Goal: Task Accomplishment & Management: Complete application form

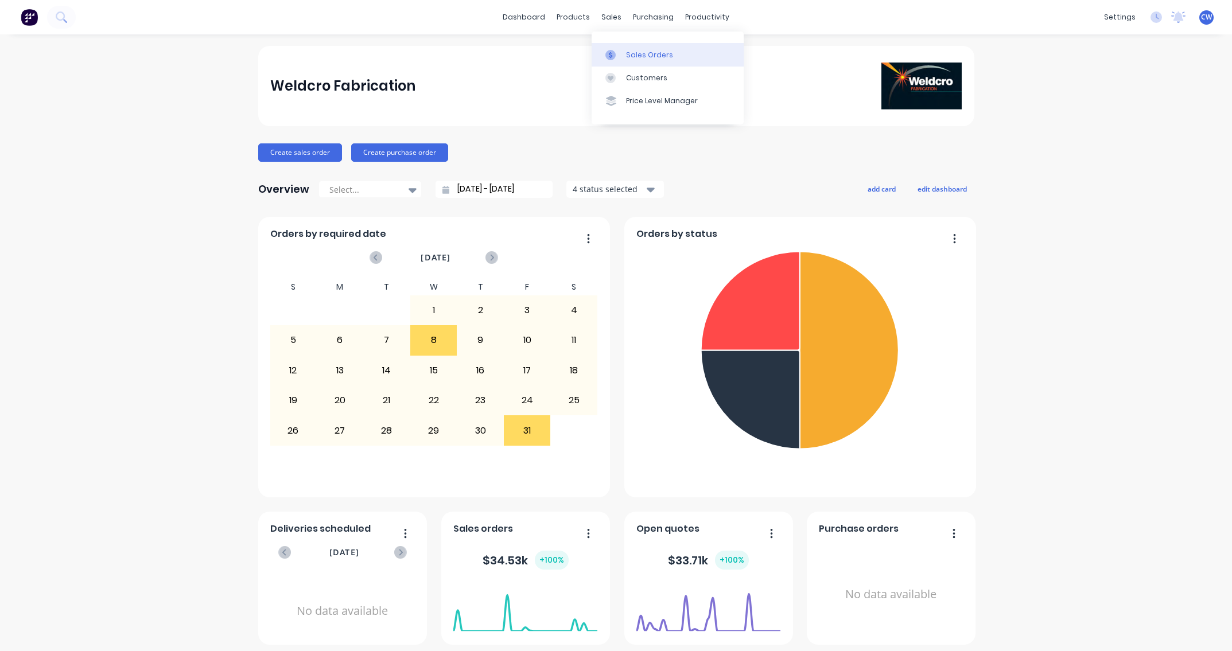
click at [640, 56] on div "Sales Orders" at bounding box center [649, 55] width 47 height 10
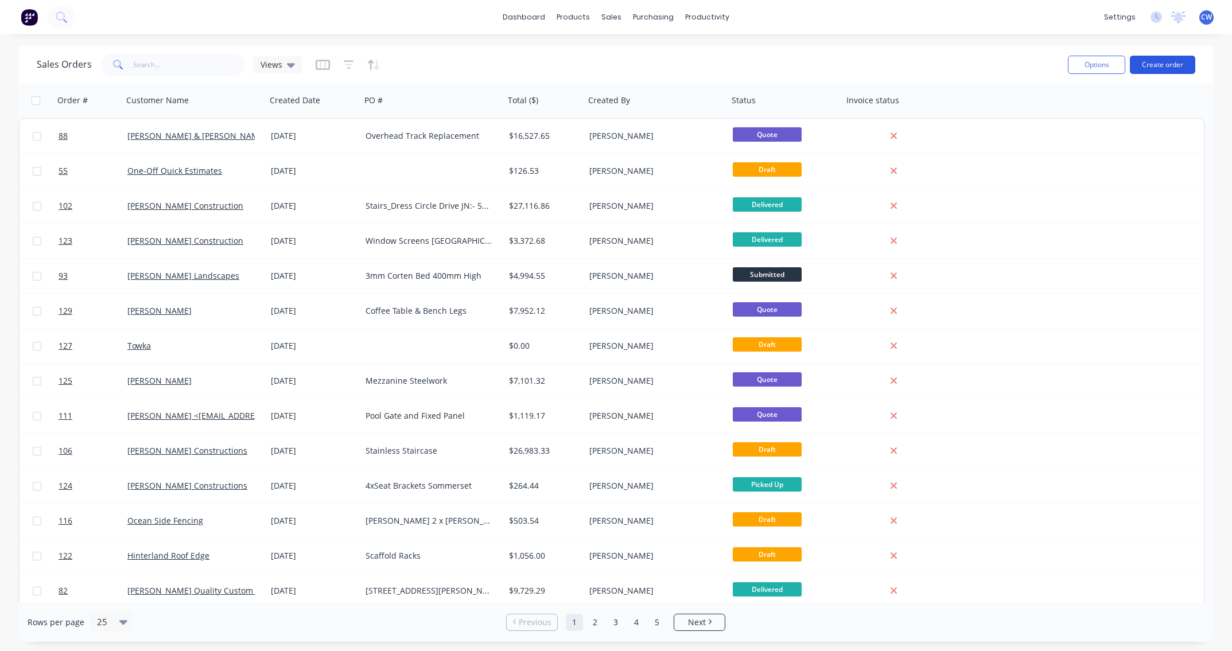
click at [1161, 65] on button "Create order" at bounding box center [1162, 65] width 65 height 18
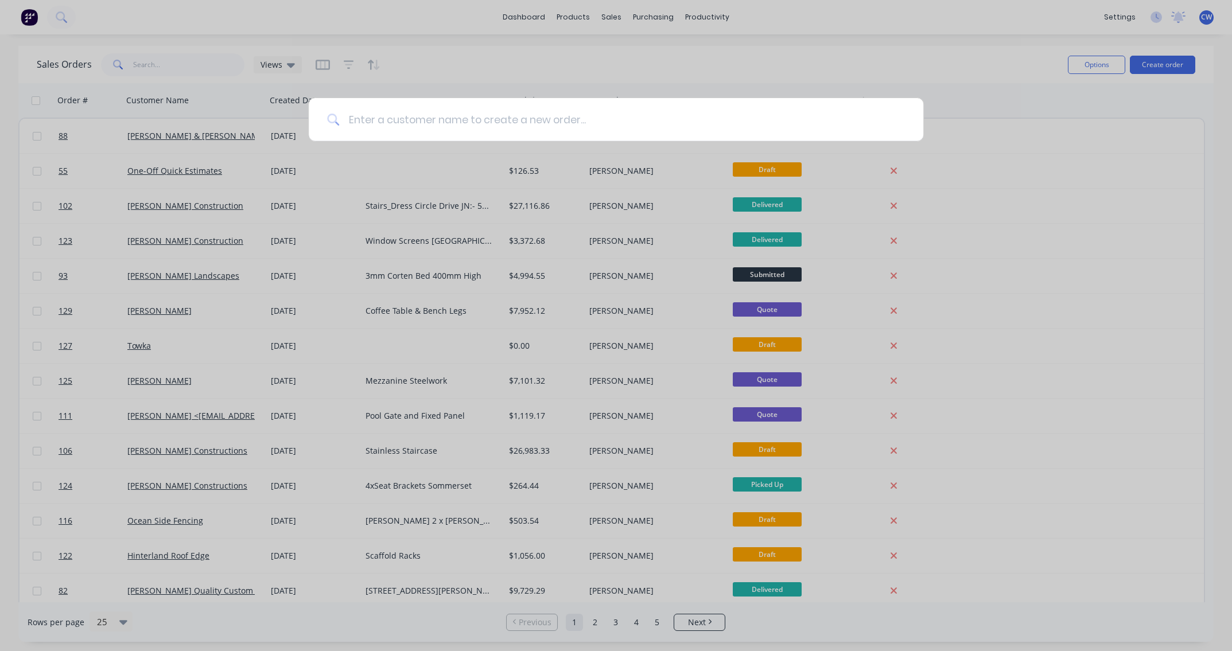
click at [387, 127] on input at bounding box center [622, 119] width 566 height 43
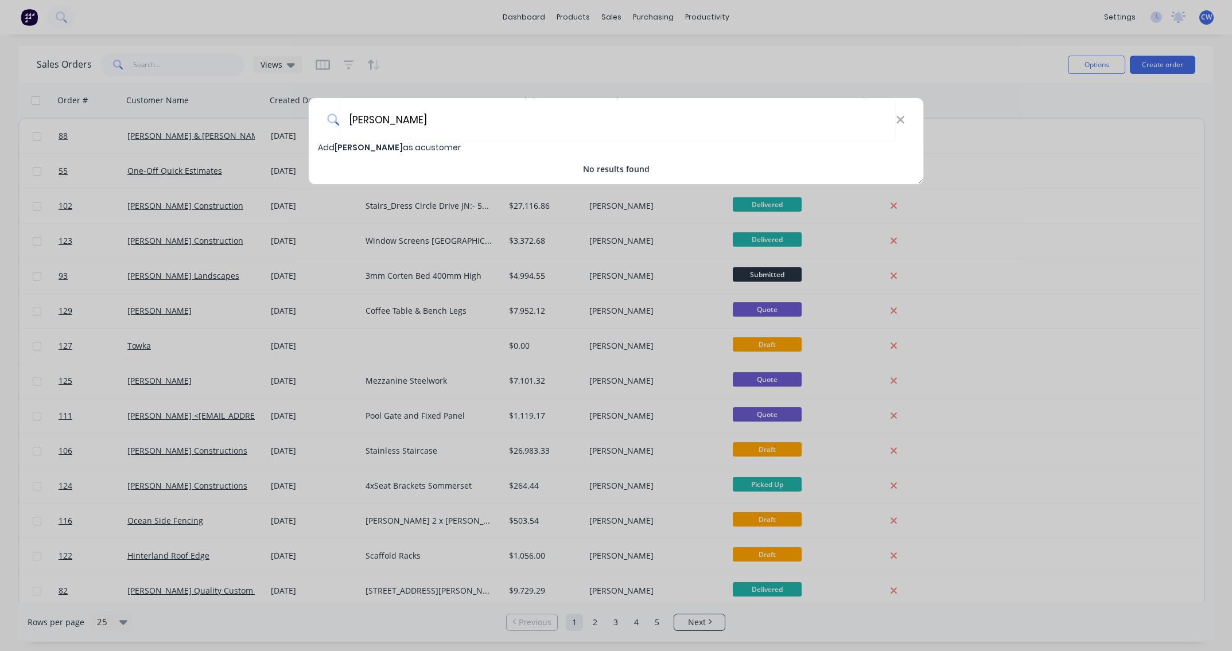
type input "[PERSON_NAME]"
click at [215, 636] on div "[PERSON_NAME] [PERSON_NAME] as a customer No results found" at bounding box center [616, 325] width 1232 height 651
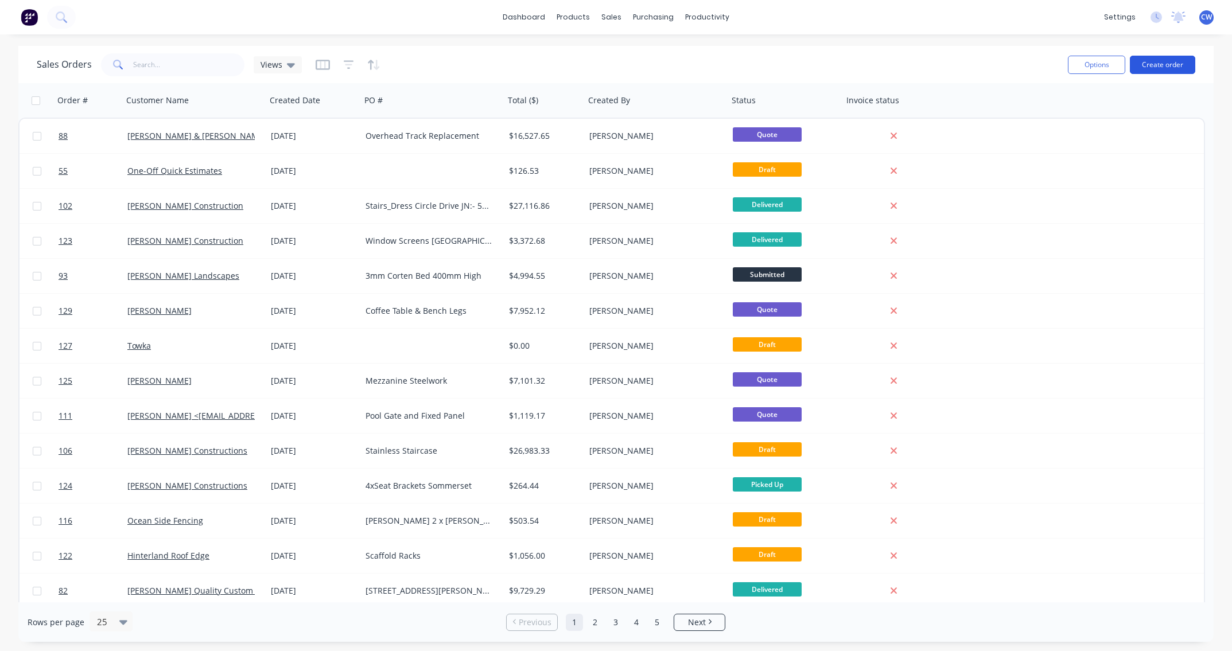
click at [1159, 63] on button "Create order" at bounding box center [1162, 65] width 65 height 18
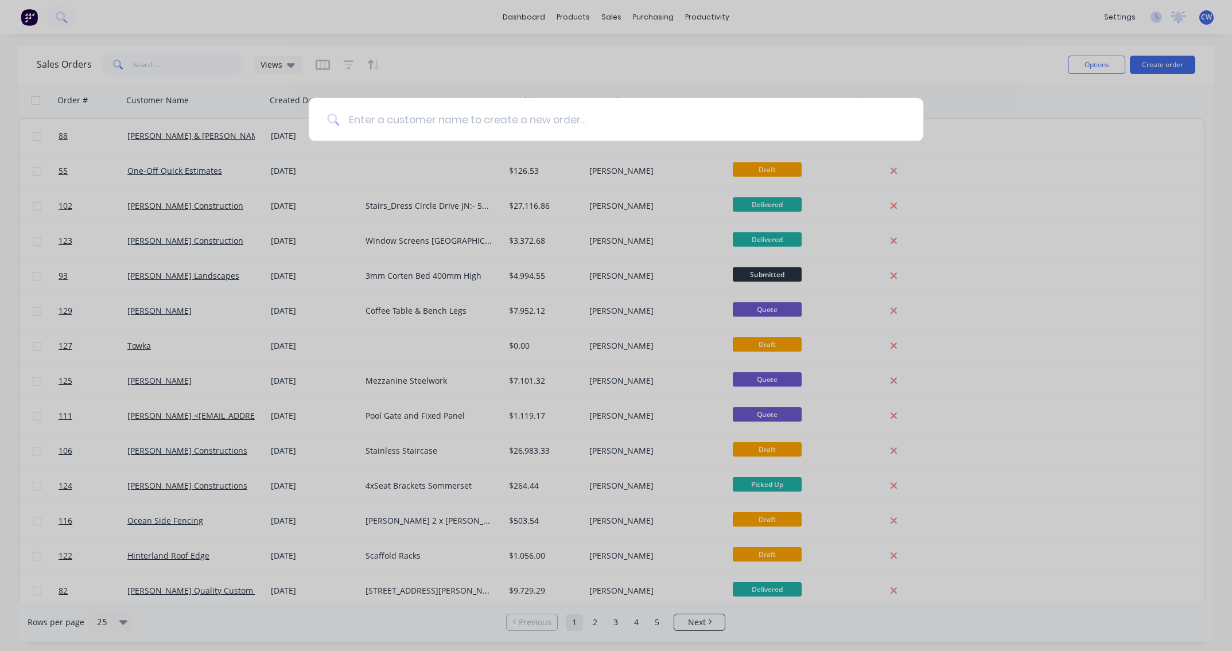
click at [355, 117] on input at bounding box center [622, 119] width 566 height 43
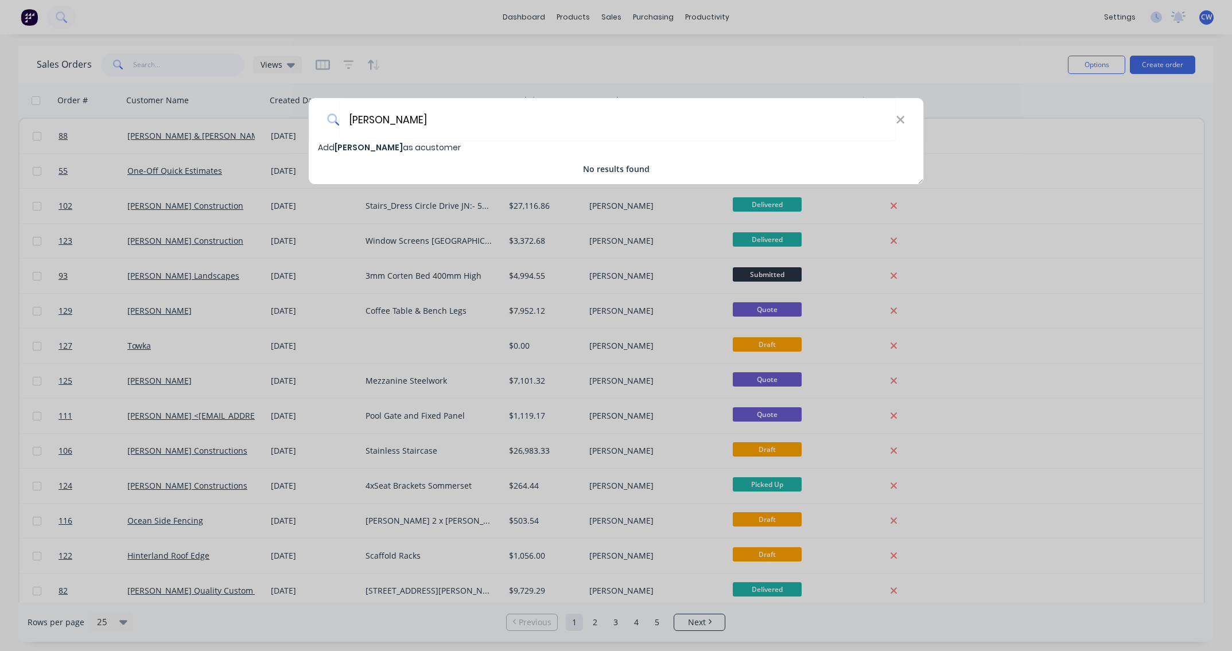
type input "[PERSON_NAME]"
click at [383, 151] on span "Add [PERSON_NAME] as a customer" at bounding box center [389, 147] width 143 height 11
select select "AU"
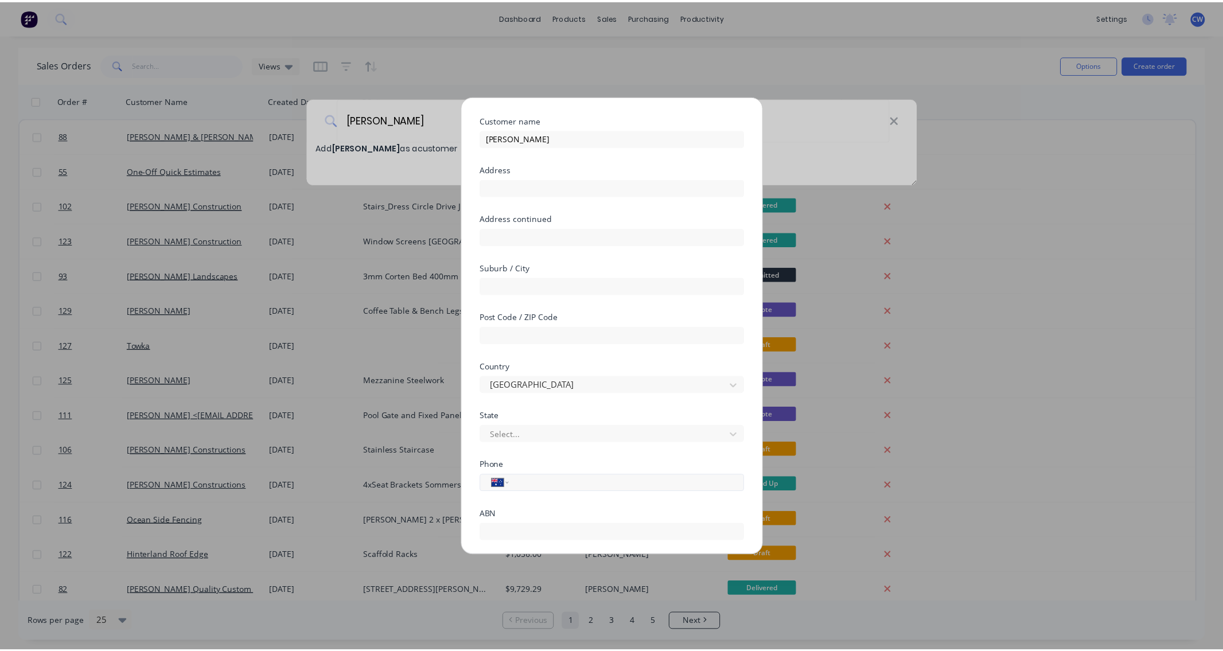
scroll to position [86, 0]
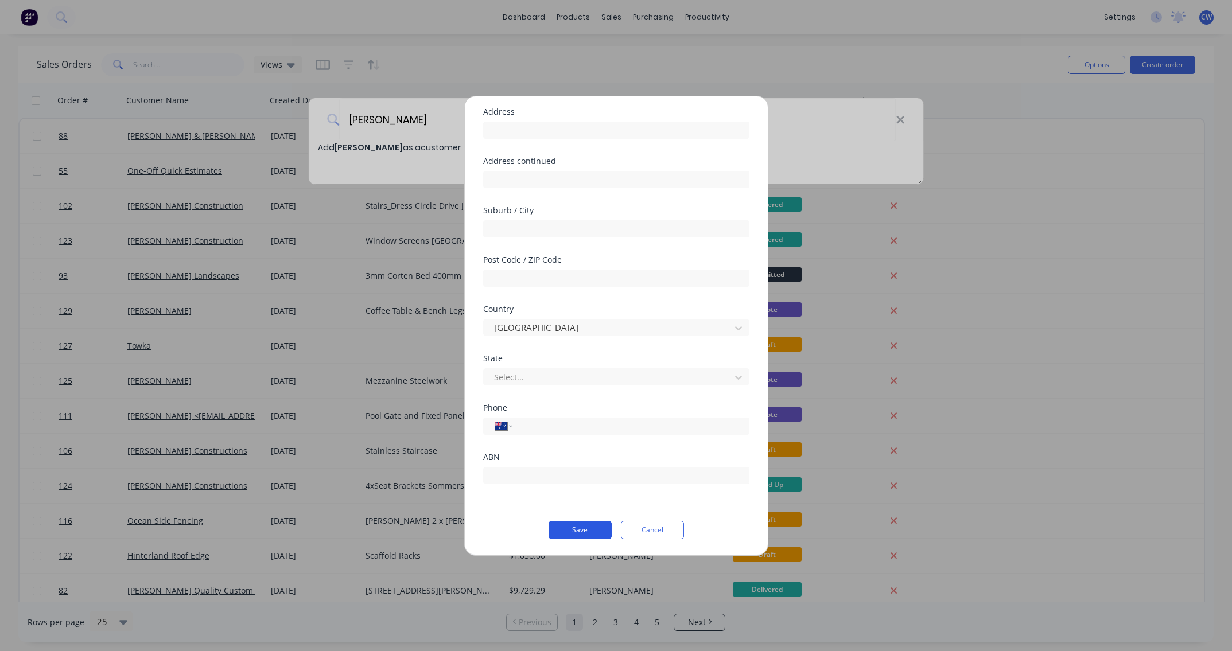
click at [585, 528] on button "Save" at bounding box center [580, 530] width 63 height 18
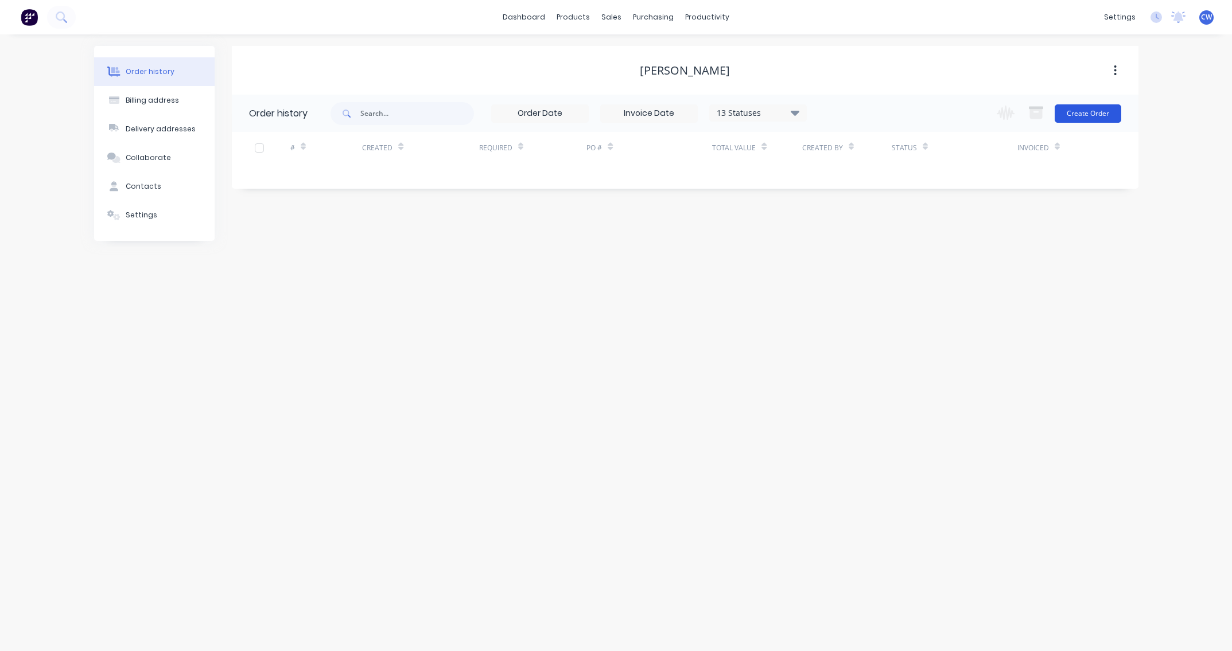
click at [1100, 115] on button "Create Order" at bounding box center [1088, 113] width 67 height 18
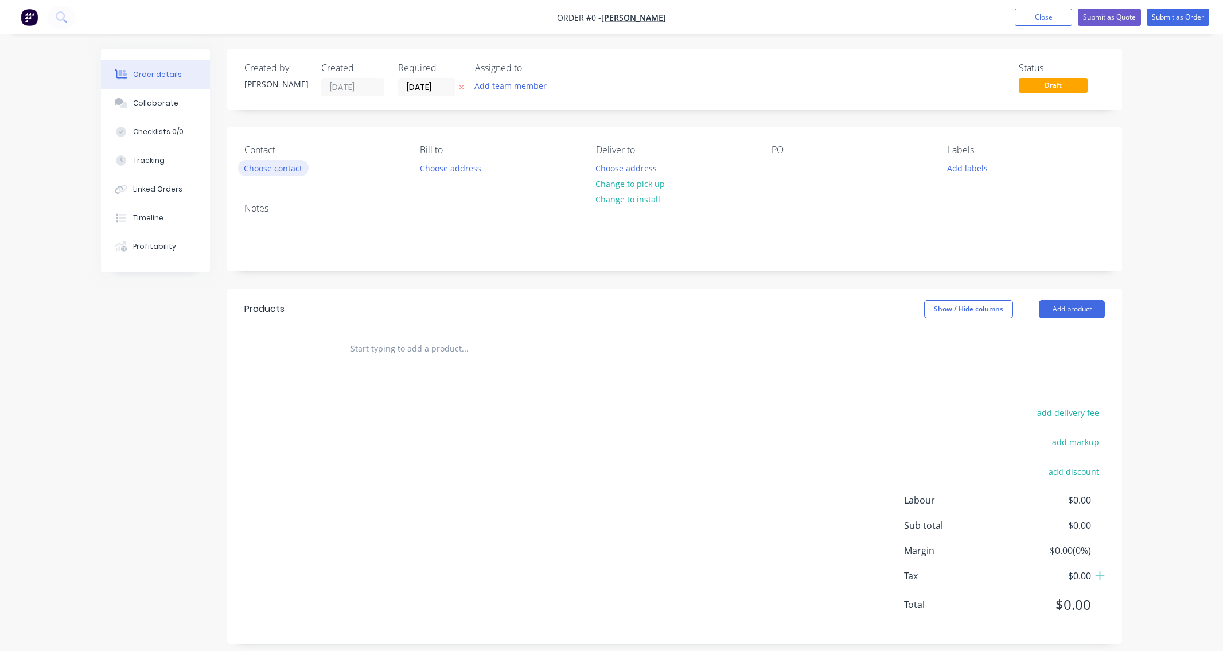
click at [267, 166] on button "Choose contact" at bounding box center [273, 167] width 71 height 15
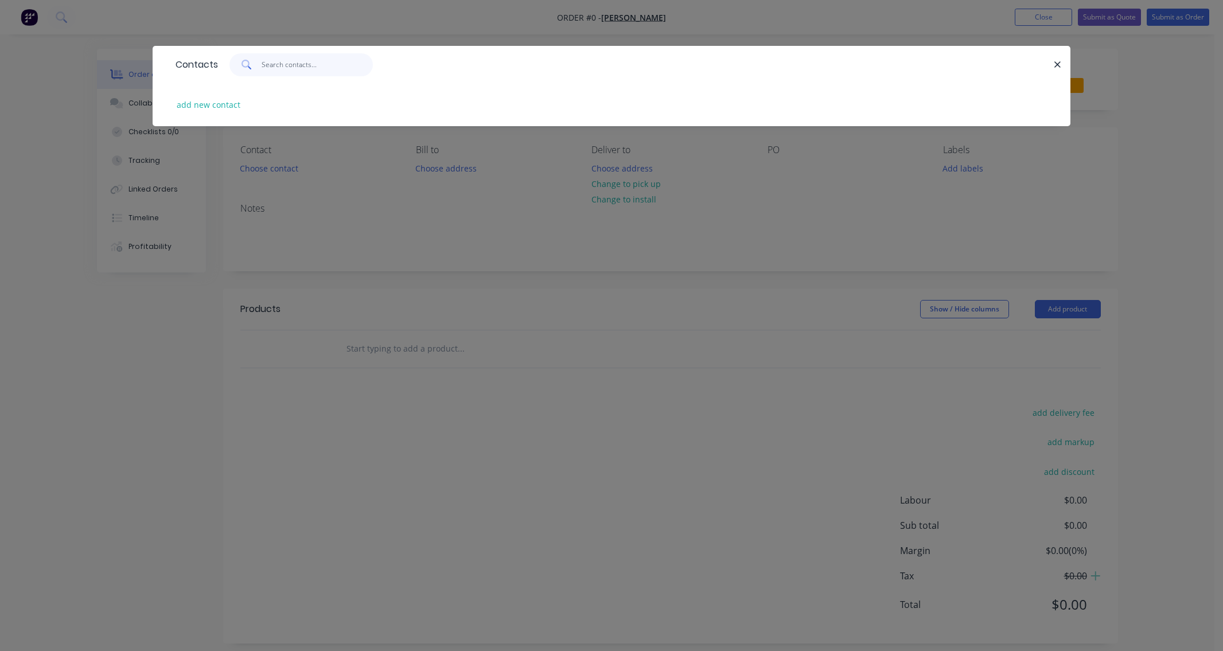
click at [284, 64] on input "text" at bounding box center [318, 64] width 112 height 23
type input "[PERSON_NAME]"
click at [228, 104] on button "add new contact" at bounding box center [209, 104] width 76 height 15
select select "AU"
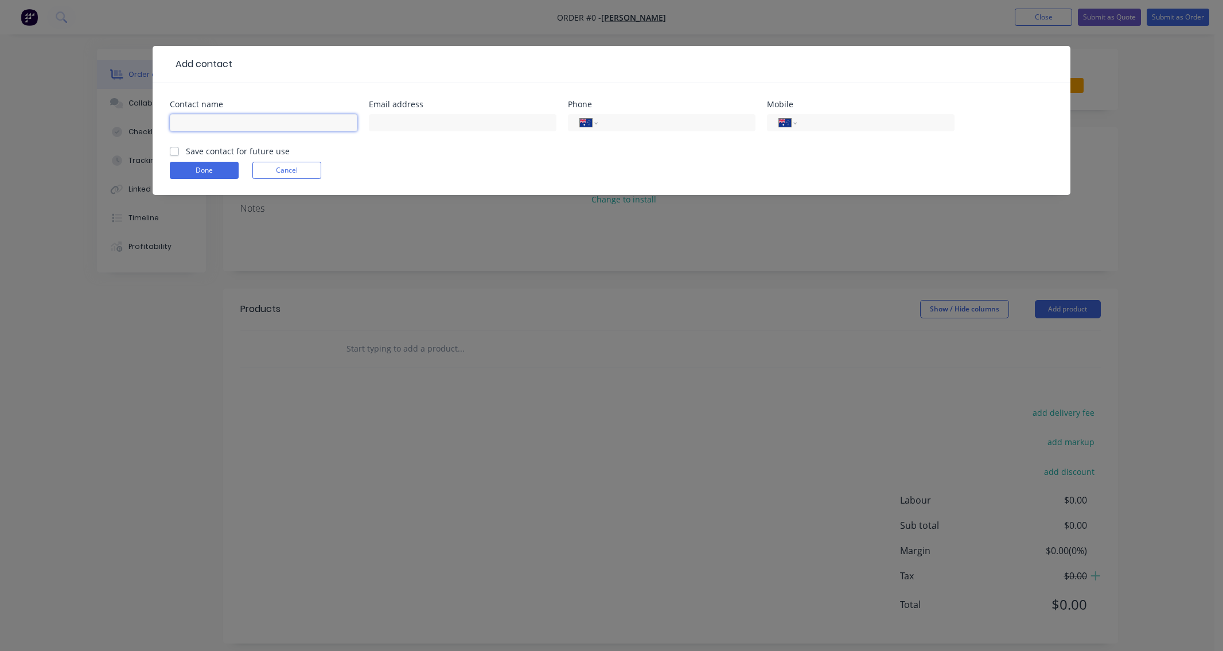
click at [204, 127] on input "text" at bounding box center [264, 122] width 188 height 17
type input "[PERSON_NAME]"
click at [398, 124] on input "text" at bounding box center [463, 122] width 188 height 17
type input "[EMAIL_ADDRESS][DOMAIN_NAME]"
click at [214, 169] on button "Done" at bounding box center [204, 170] width 69 height 17
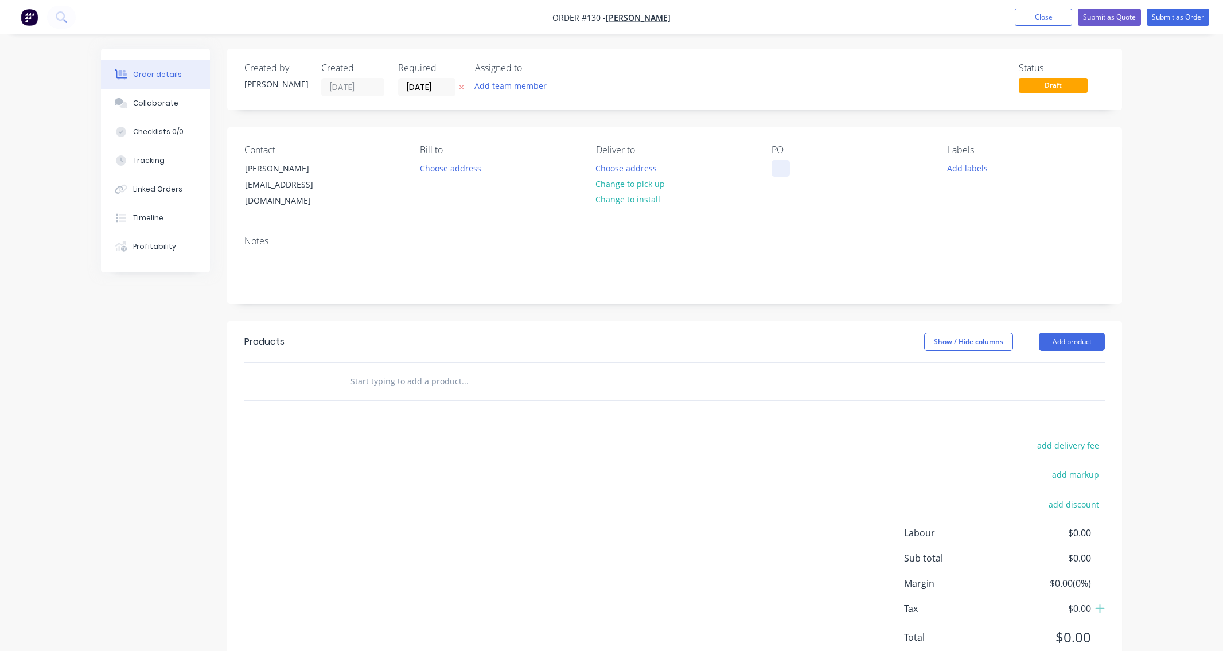
click at [775, 166] on div at bounding box center [781, 168] width 18 height 17
click at [850, 195] on div "PO Awning Steelwork" at bounding box center [850, 177] width 157 height 65
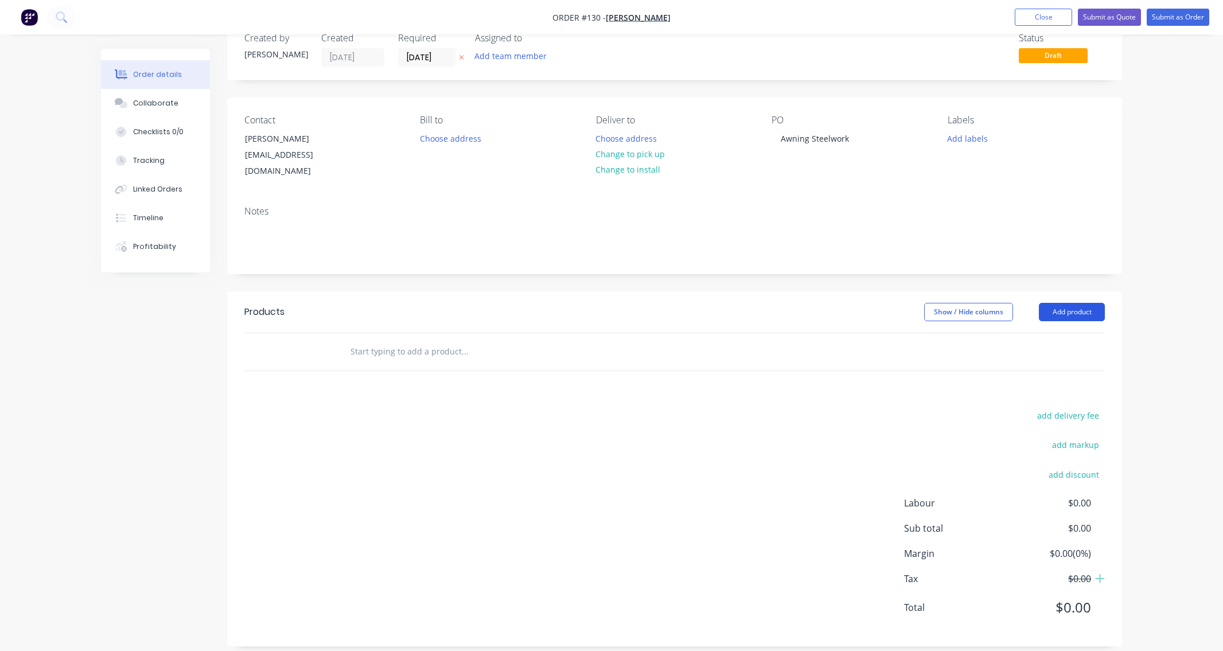
click at [1070, 303] on button "Add product" at bounding box center [1072, 312] width 66 height 18
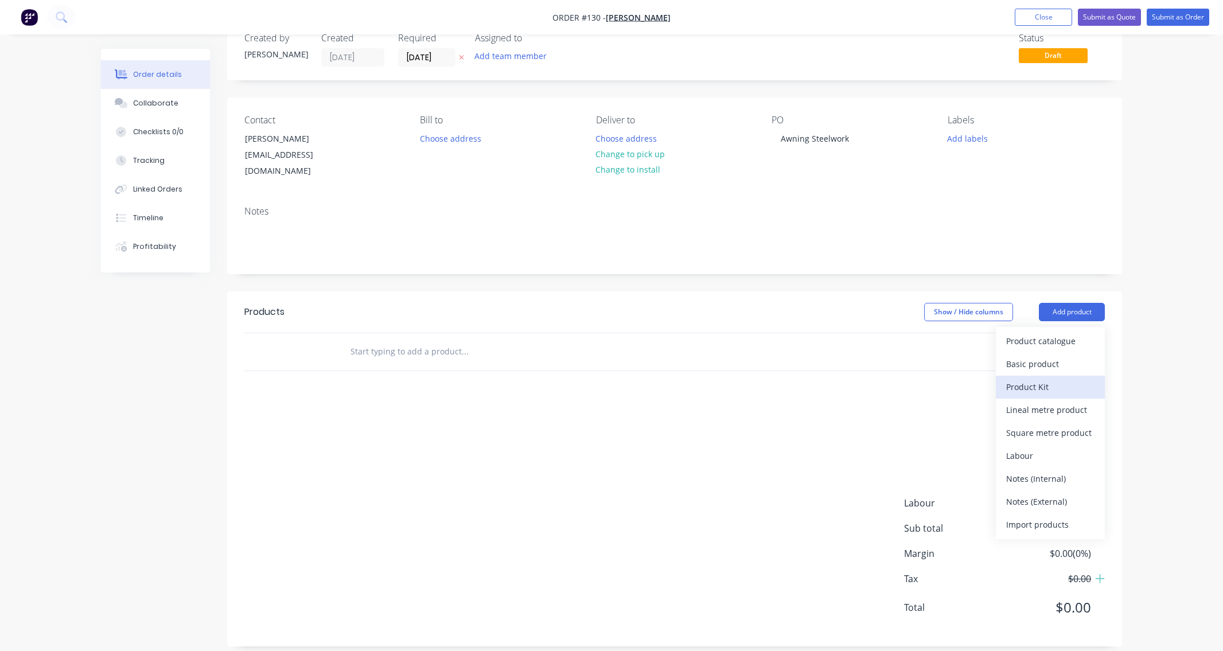
click at [1035, 379] on div "Product Kit" at bounding box center [1051, 387] width 88 height 17
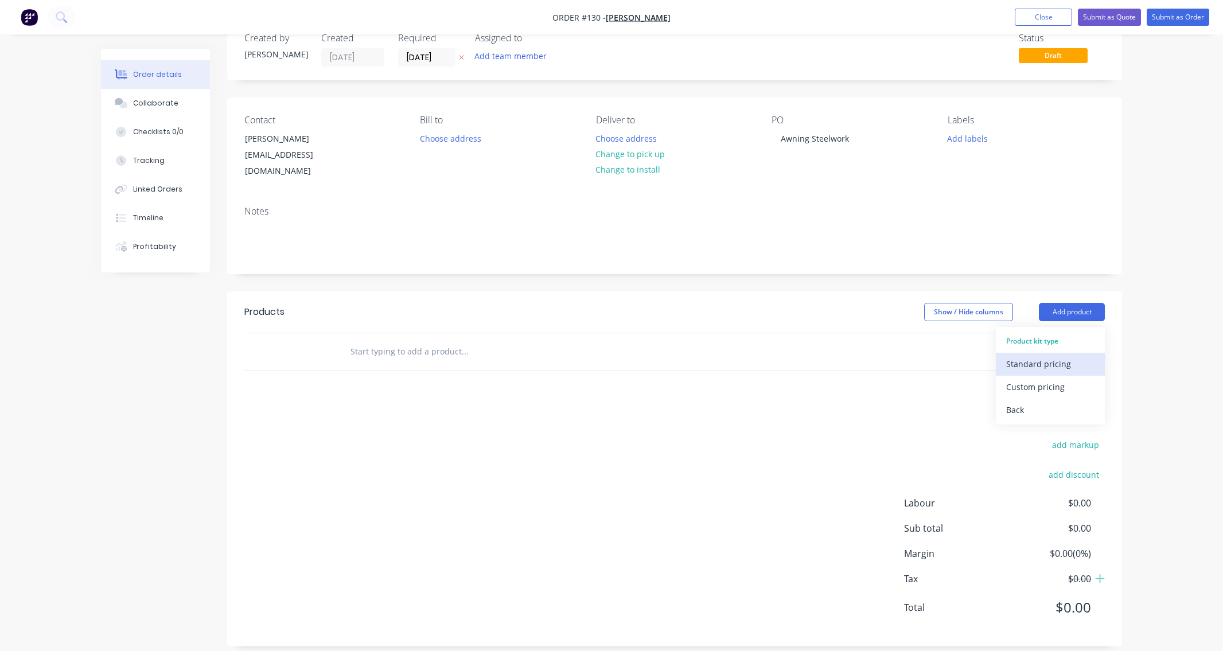
click at [1039, 356] on div "Standard pricing" at bounding box center [1051, 364] width 88 height 17
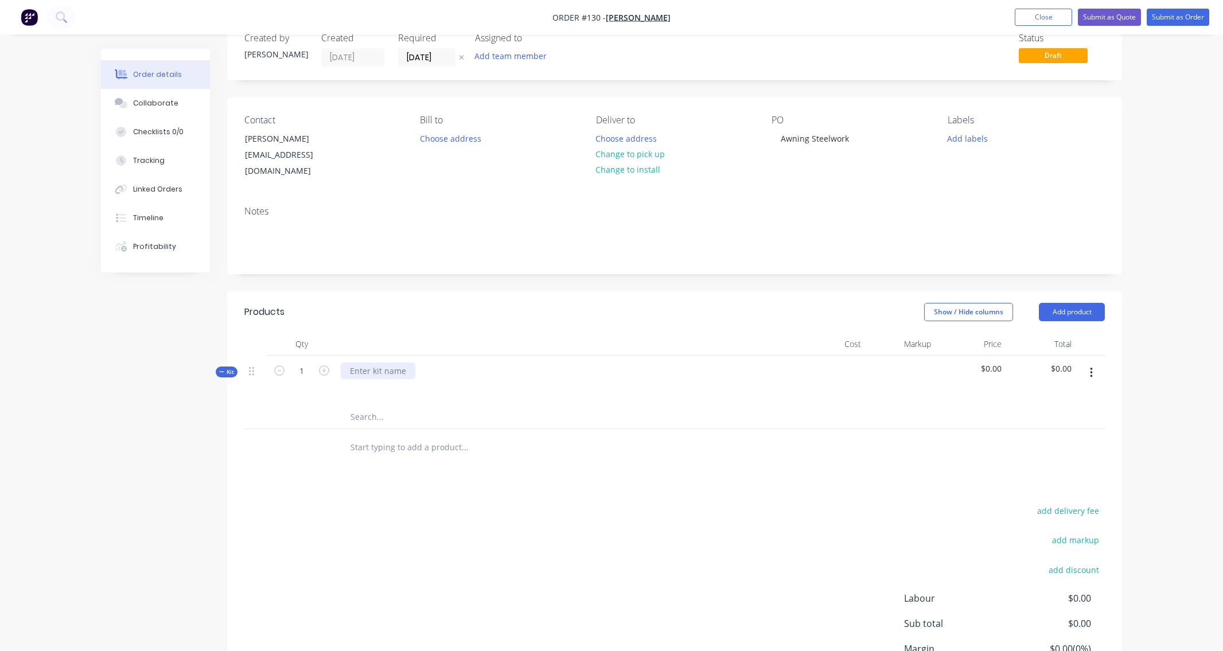
click at [360, 363] on div at bounding box center [378, 371] width 75 height 17
click at [375, 363] on div "Coom" at bounding box center [361, 377] width 40 height 29
click at [458, 388] on div "Comoola Ave" at bounding box center [565, 387] width 459 height 62
click at [1090, 367] on icon "button" at bounding box center [1091, 373] width 3 height 13
click at [1036, 418] on div "Add product to kit" at bounding box center [1051, 426] width 88 height 17
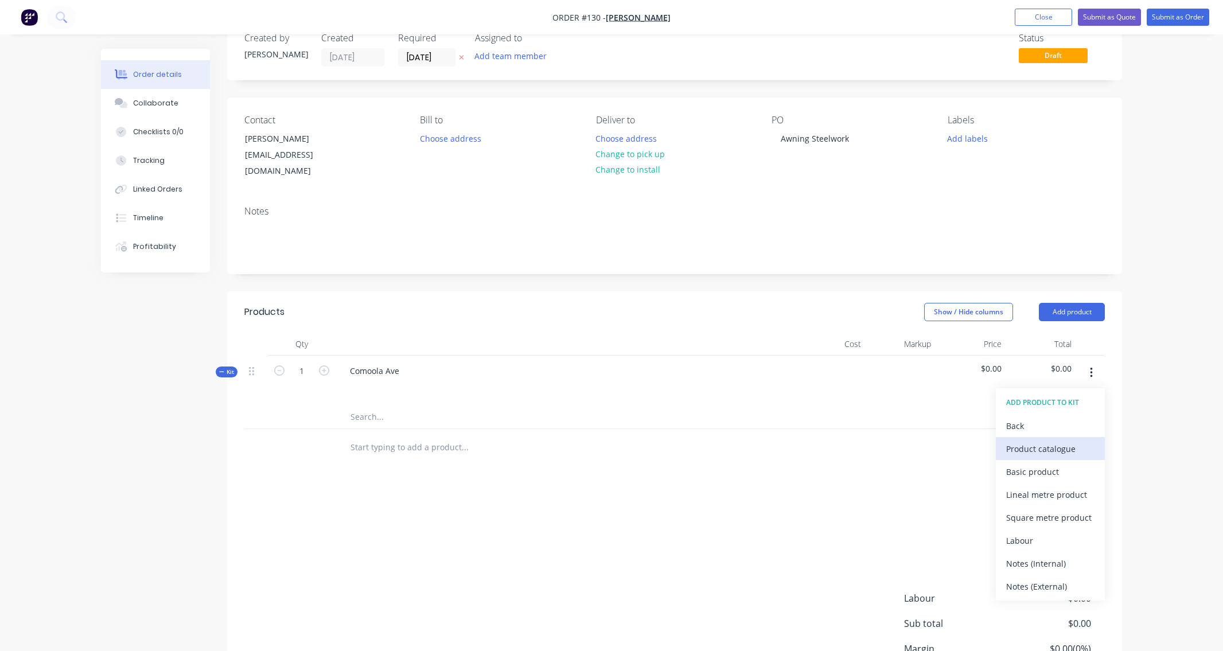
click at [1038, 441] on div "Product catalogue" at bounding box center [1051, 449] width 88 height 17
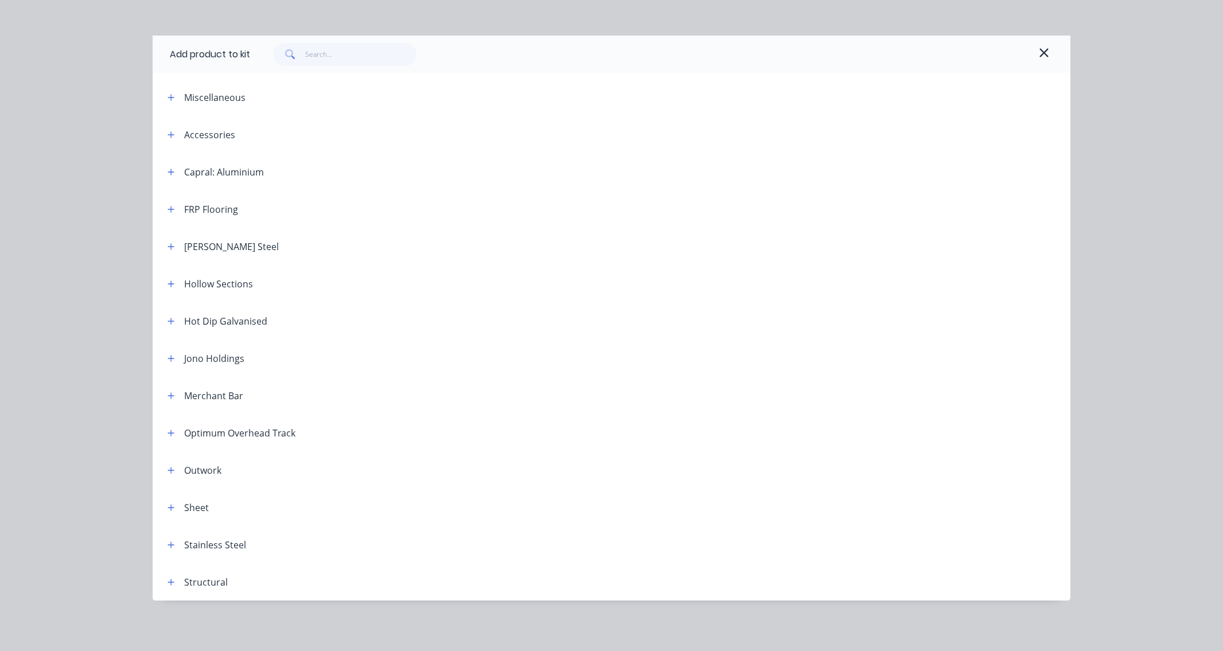
scroll to position [141, 0]
click at [174, 246] on button "button" at bounding box center [171, 246] width 14 height 14
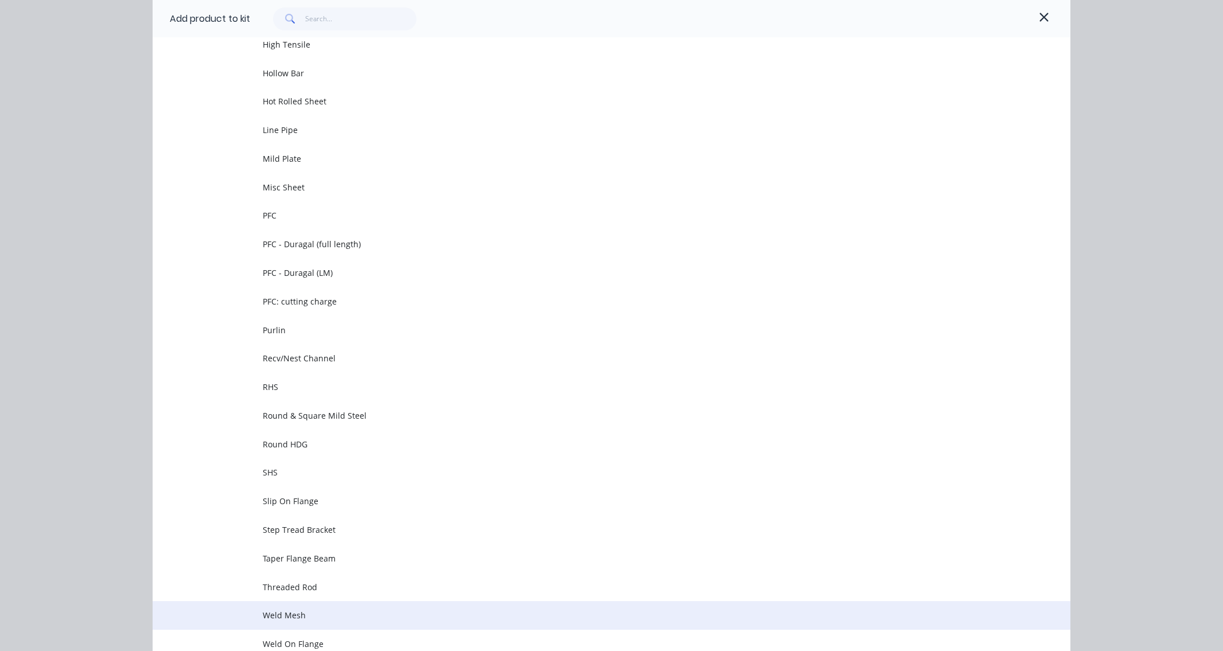
scroll to position [1675, 0]
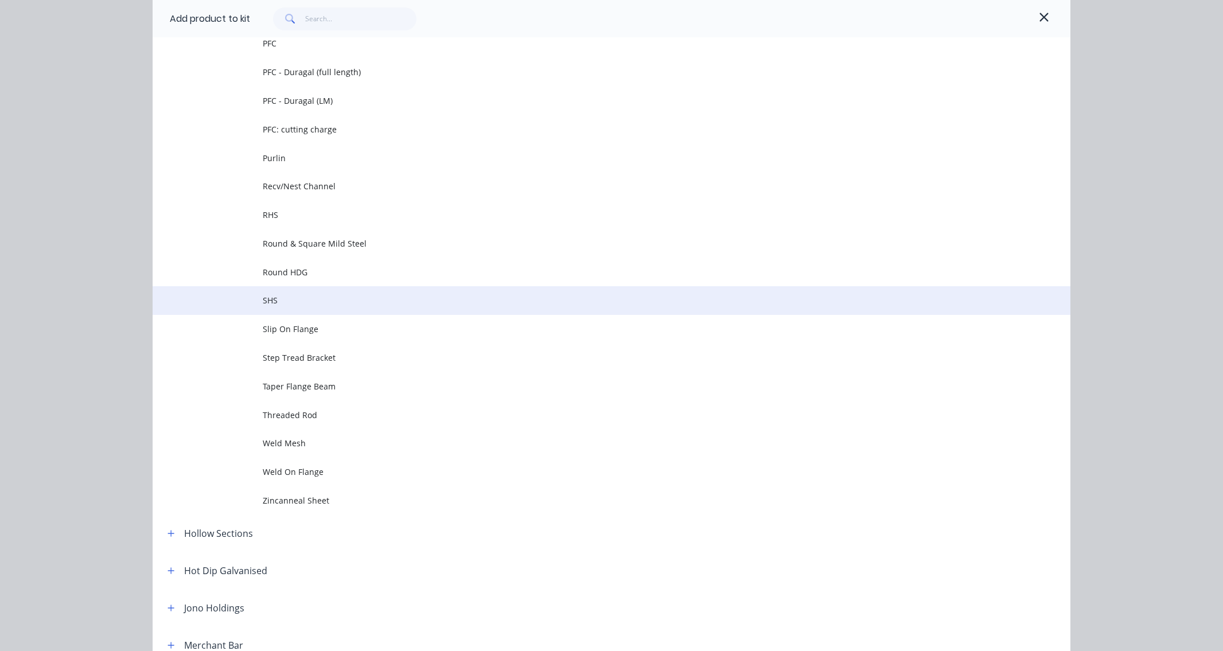
click at [342, 299] on span "SHS" at bounding box center [586, 300] width 646 height 12
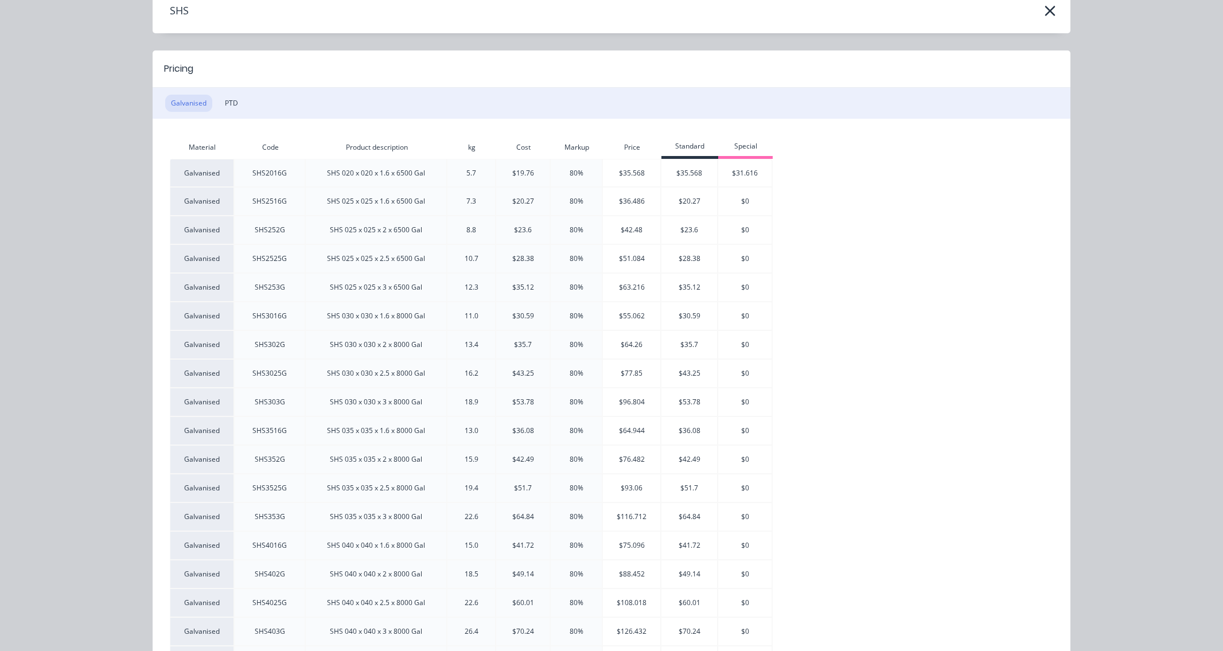
scroll to position [0, 0]
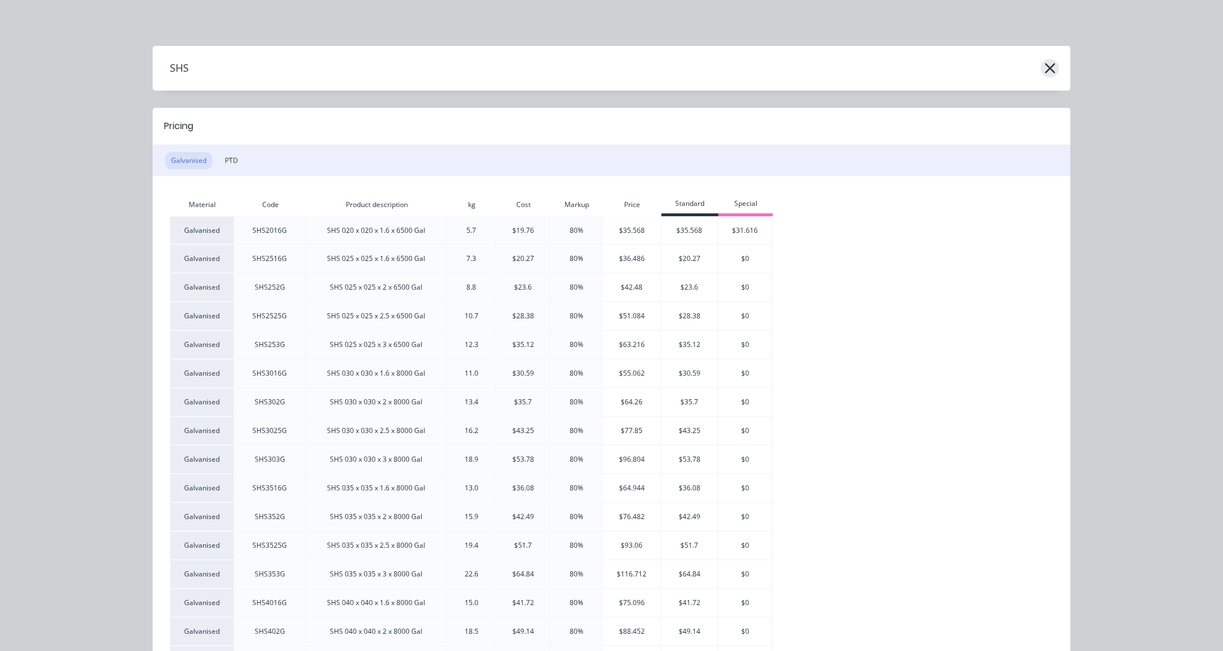
click at [1046, 68] on icon "button" at bounding box center [1050, 68] width 10 height 10
click at [1047, 66] on icon "button" at bounding box center [1050, 68] width 10 height 10
click at [223, 161] on button "PTD" at bounding box center [231, 160] width 25 height 17
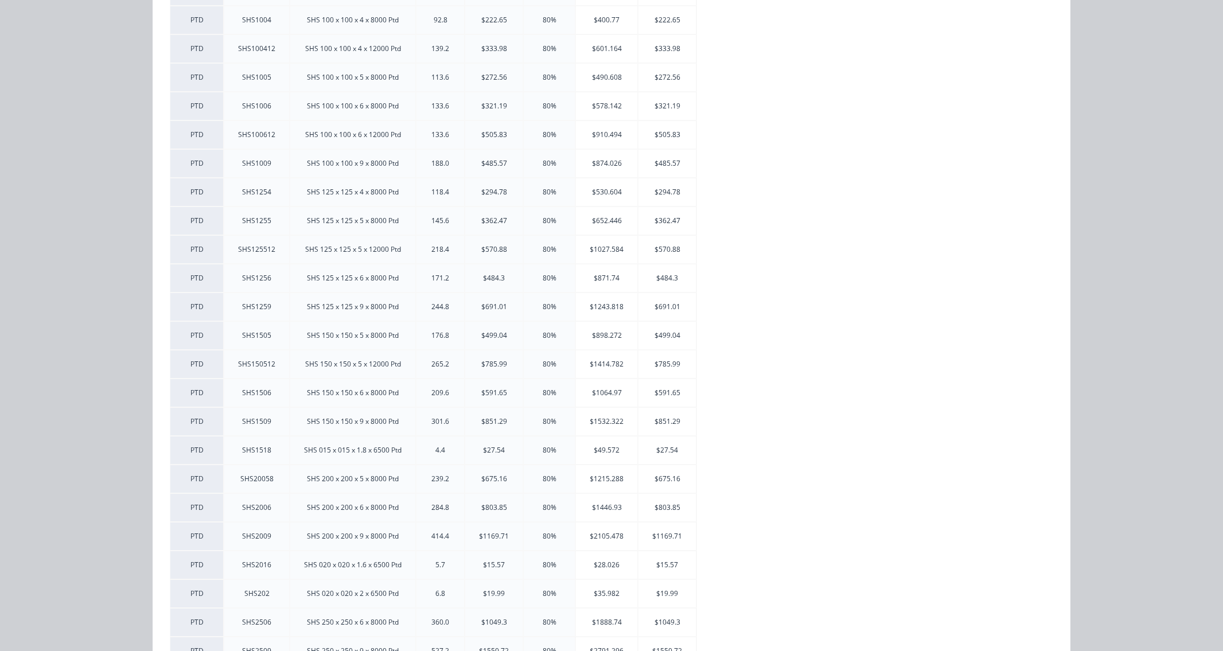
scroll to position [38, 0]
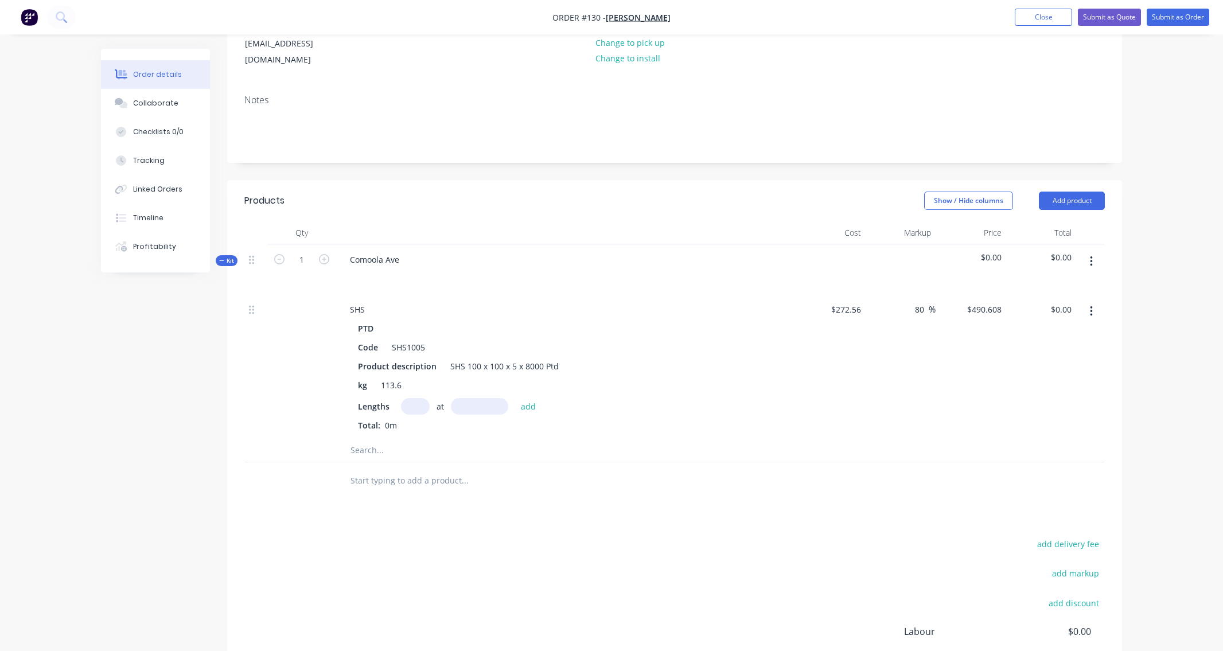
click at [422, 398] on input "text" at bounding box center [415, 406] width 29 height 17
click at [413, 398] on input "text" at bounding box center [415, 406] width 29 height 17
type input "4"
click at [481, 398] on input "text" at bounding box center [479, 406] width 57 height 17
type input "8000mm"
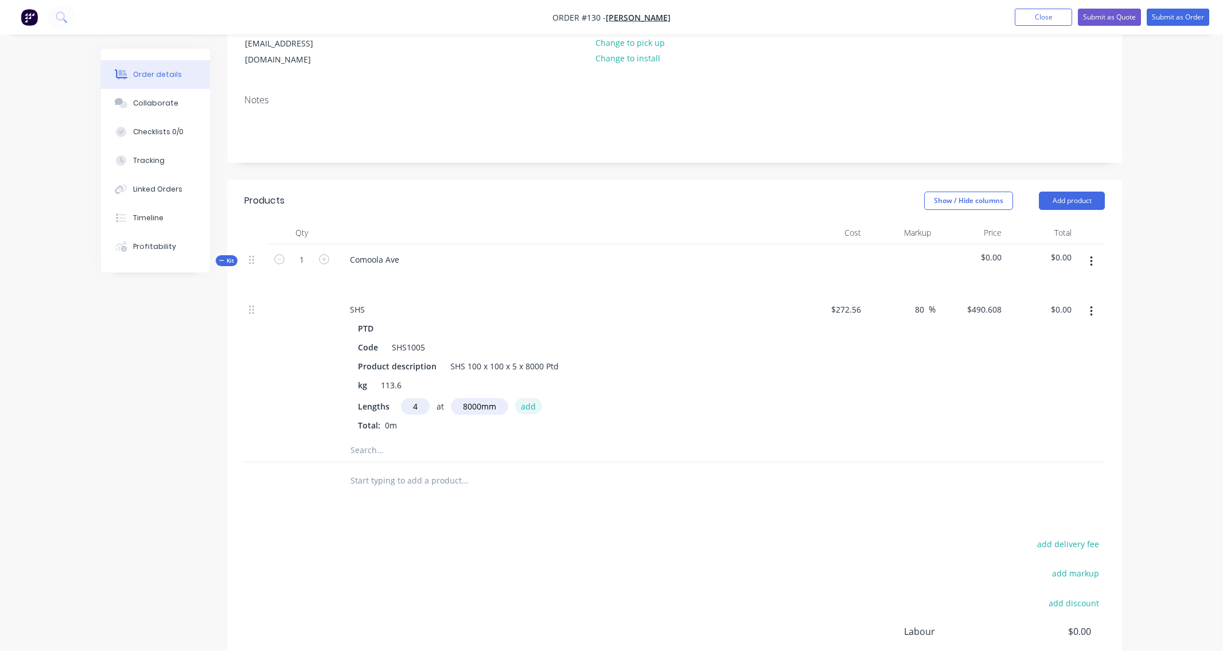
click at [525, 398] on button "add" at bounding box center [528, 405] width 27 height 15
click at [421, 421] on icon "button" at bounding box center [424, 426] width 7 height 10
type input "$0.00"
click at [417, 398] on input "text" at bounding box center [415, 406] width 29 height 17
type input "4"
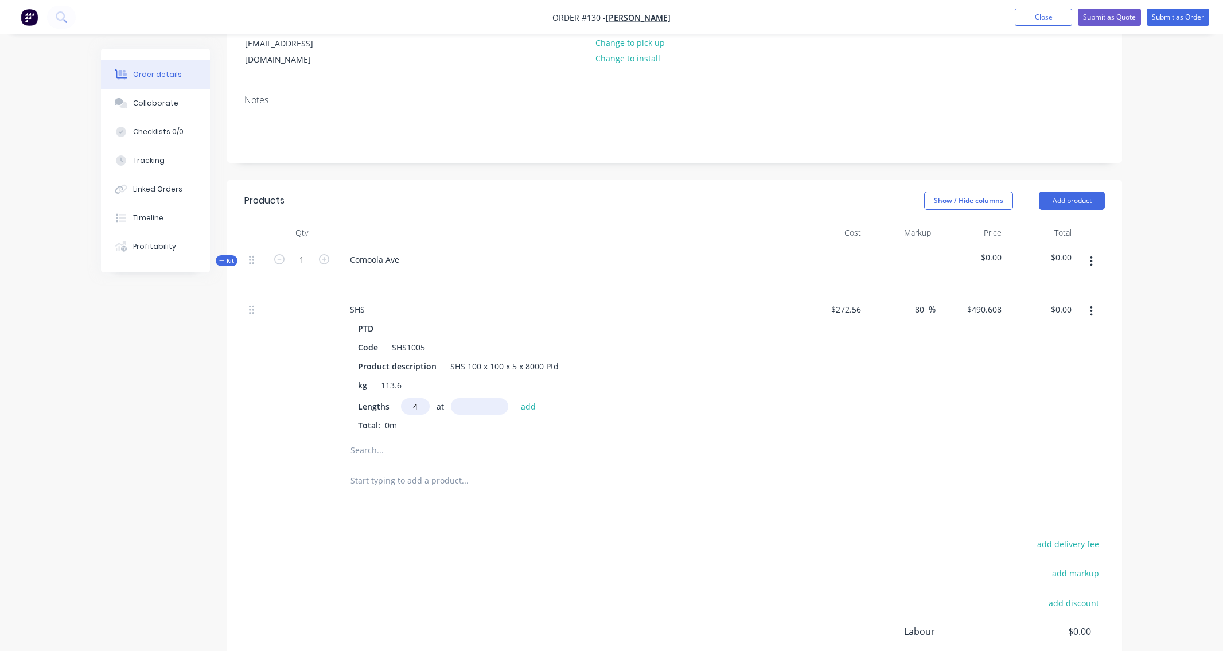
click at [462, 398] on input "text" at bounding box center [479, 406] width 57 height 17
type input "8mm"
click at [528, 398] on button "add" at bounding box center [528, 405] width 27 height 15
click at [411, 421] on icon "button" at bounding box center [410, 426] width 7 height 10
type input "$0.00"
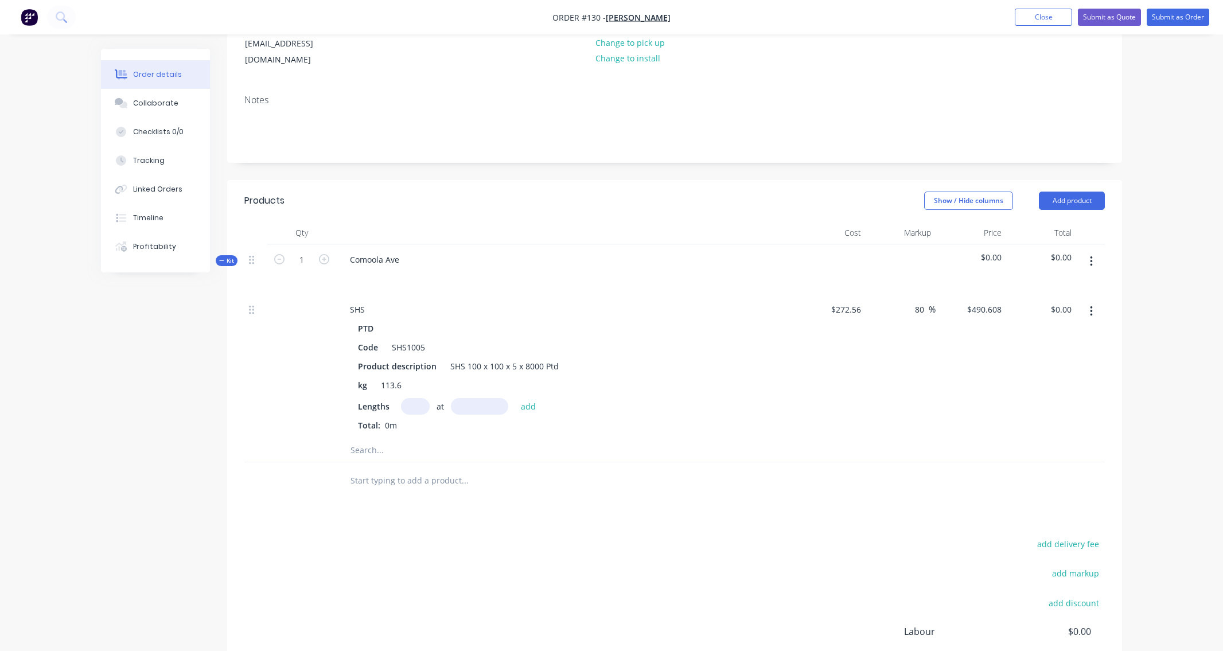
click at [415, 398] on input "text" at bounding box center [415, 406] width 29 height 17
type input "4"
click at [475, 398] on input "text" at bounding box center [479, 406] width 57 height 17
type input "800mm"
click at [537, 402] on div "4 at 800mm add" at bounding box center [471, 406] width 141 height 17
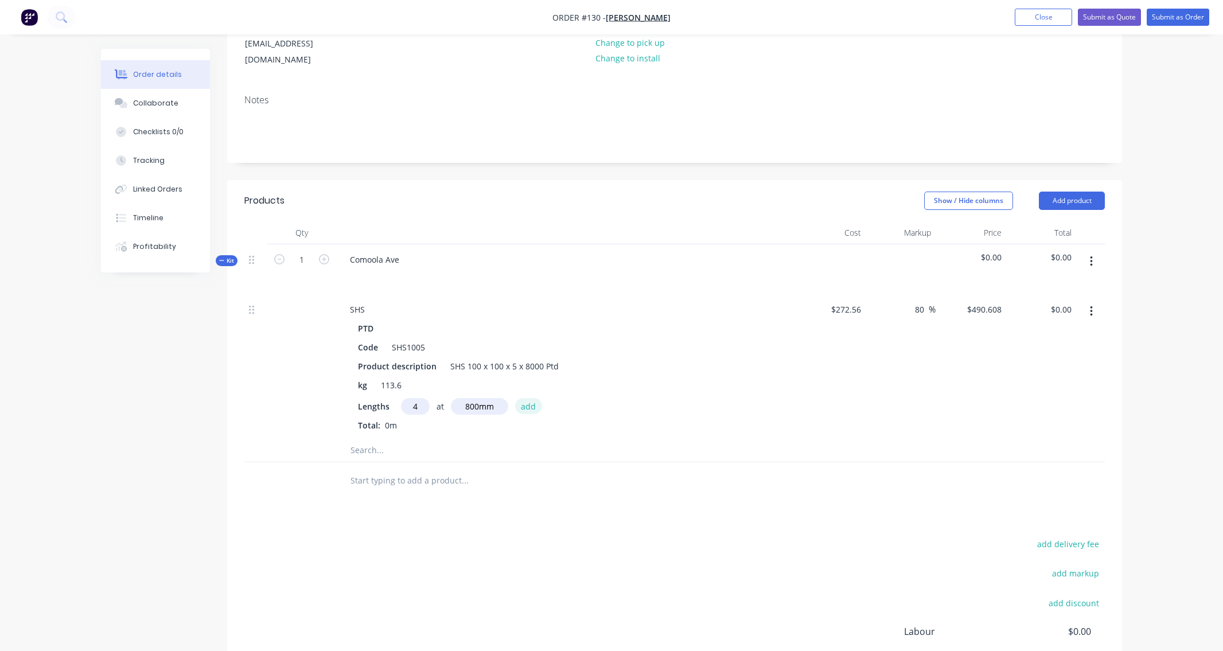
click at [524, 398] on button "add" at bounding box center [528, 405] width 27 height 15
click at [418, 424] on icon "button" at bounding box center [420, 427] width 6 height 6
type input "$0.00"
click at [418, 398] on input "text" at bounding box center [415, 406] width 29 height 17
type input "4"
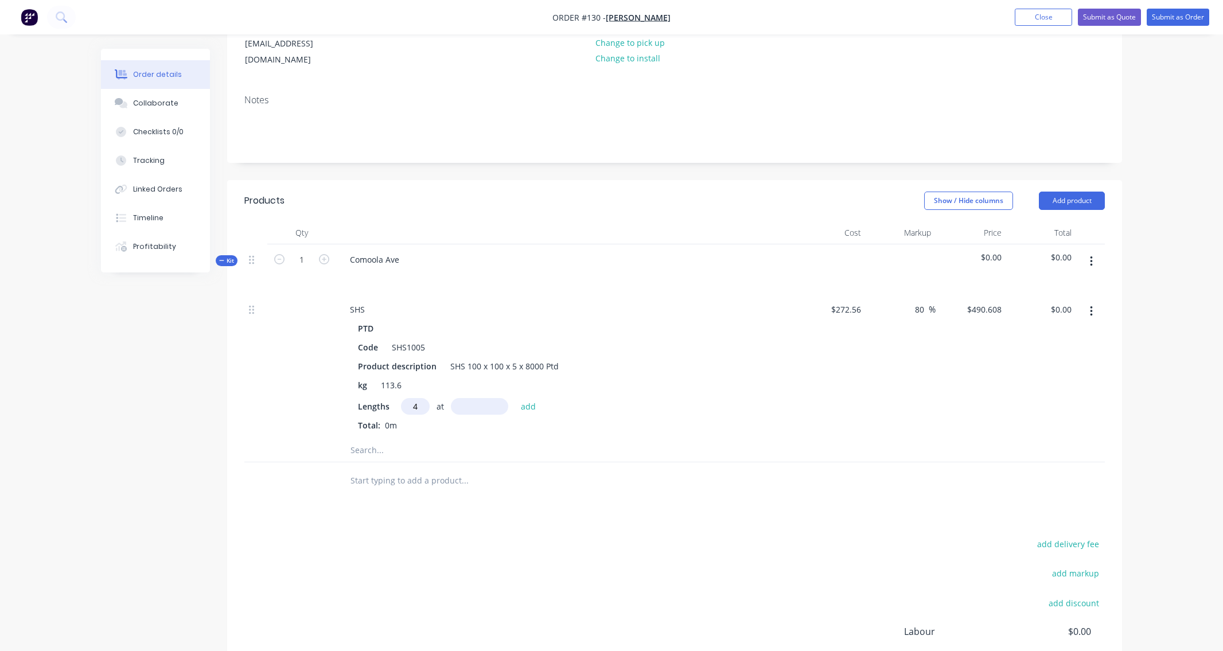
click at [465, 399] on input "text" at bounding box center [479, 406] width 57 height 17
type input "8mm"
click at [525, 398] on button "add" at bounding box center [528, 405] width 27 height 15
click at [414, 421] on icon "button" at bounding box center [410, 426] width 7 height 10
type input "$0.00"
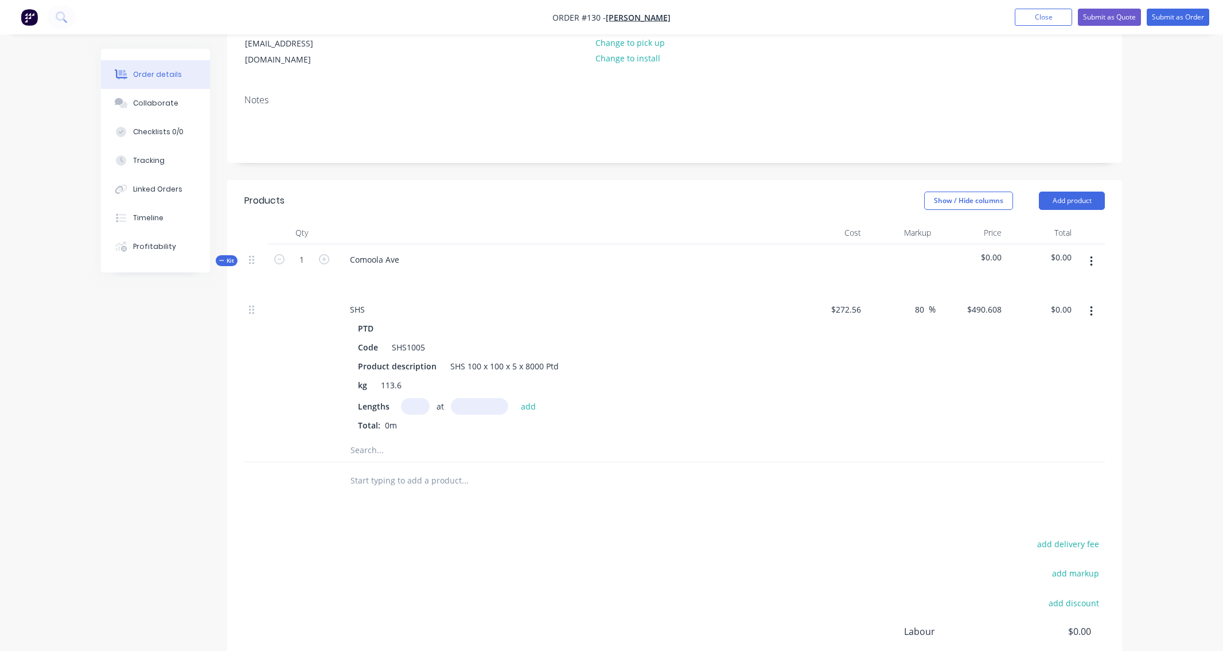
click at [411, 398] on input "text" at bounding box center [415, 406] width 29 height 17
type input "4"
click at [473, 398] on input "text" at bounding box center [479, 406] width 57 height 17
type input "8000mm"
click at [525, 398] on button "add" at bounding box center [528, 405] width 27 height 15
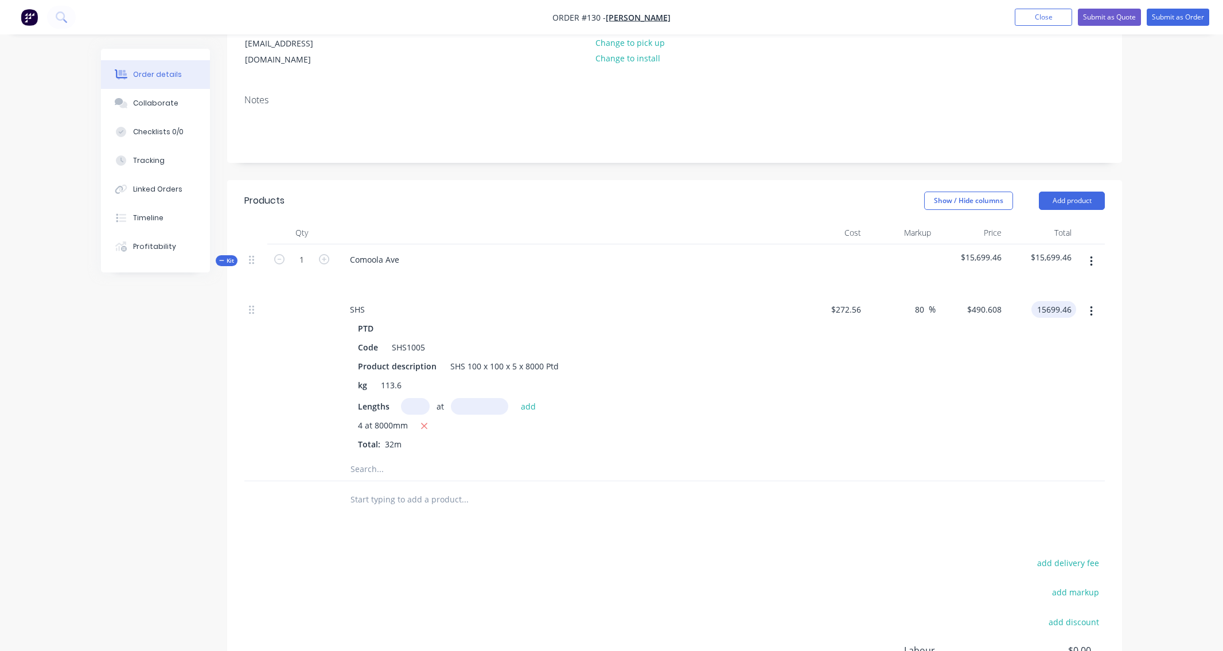
click at [1073, 301] on input "15699.46" at bounding box center [1056, 309] width 40 height 17
type input "1962.43"
type input "-77.5"
type input "$61.3259"
type input "$1,962.43"
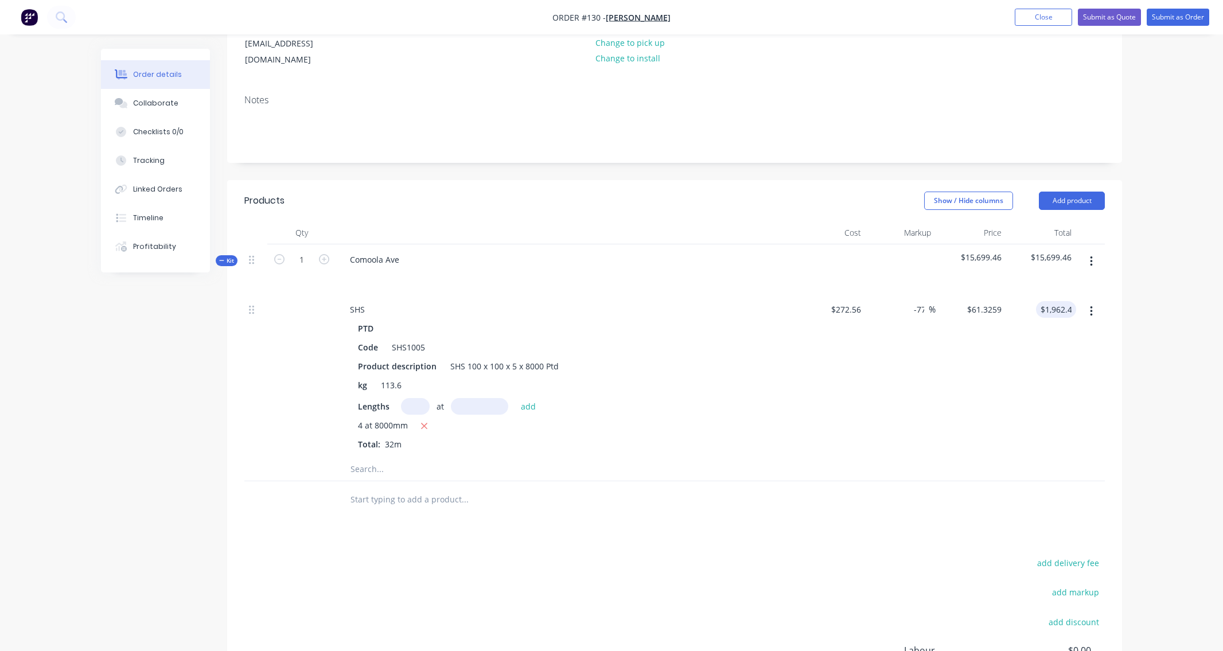
click at [1065, 362] on div "$1,962.43 1962.43" at bounding box center [1042, 376] width 71 height 164
click at [922, 301] on input "-77.5" at bounding box center [917, 309] width 24 height 17
drag, startPoint x: 927, startPoint y: 299, endPoint x: 887, endPoint y: 317, distance: 43.4
click at [888, 316] on div "-77.5 -77.5 %" at bounding box center [901, 376] width 71 height 164
type input "80"
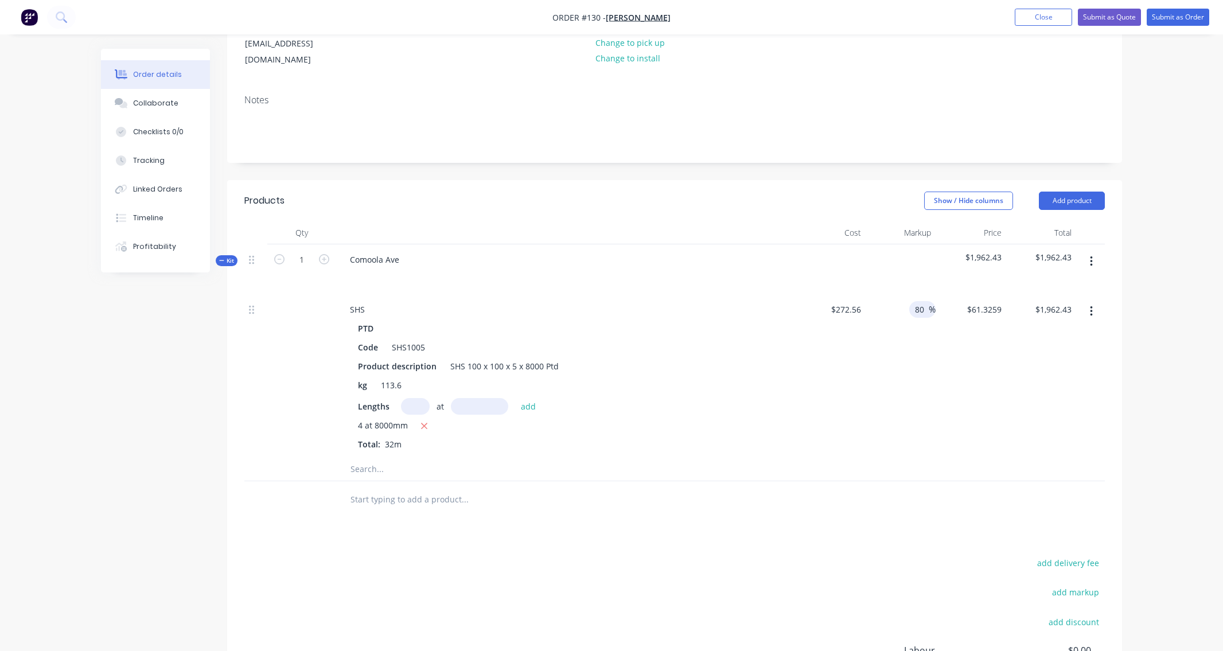
type input "$490.608"
type input "$15,699.46"
click at [922, 338] on div "80 80 %" at bounding box center [901, 376] width 71 height 164
click at [415, 398] on input "text" at bounding box center [415, 406] width 29 height 17
type input "1"
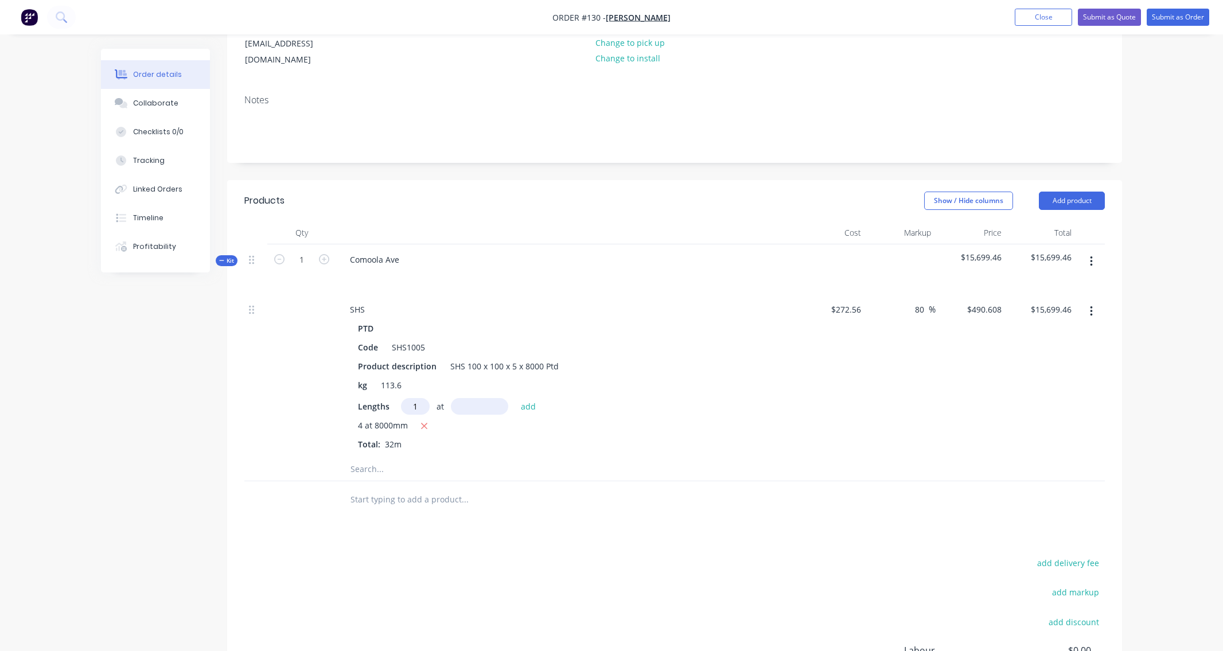
click at [489, 398] on input "text" at bounding box center [479, 406] width 57 height 17
type input "8000mm"
click at [428, 421] on icon "button" at bounding box center [424, 426] width 7 height 10
type input "$0.00"
click at [526, 398] on button "add" at bounding box center [528, 405] width 27 height 15
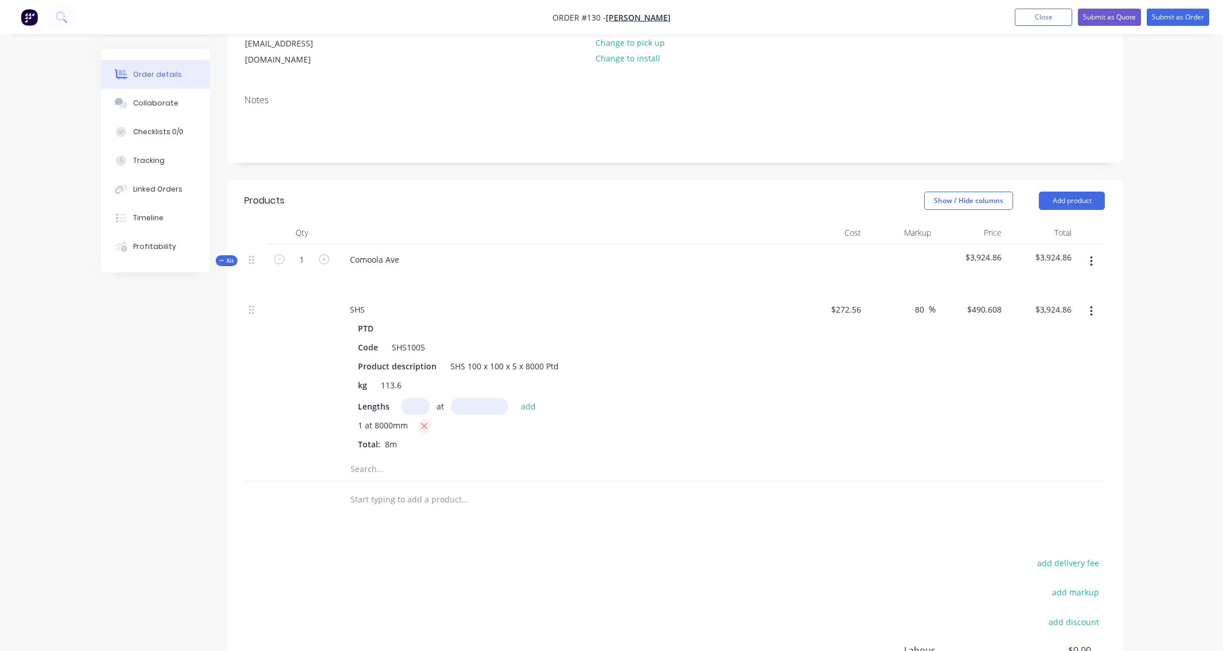
click at [421, 421] on icon "button" at bounding box center [424, 426] width 7 height 10
type input "$0.00"
click at [411, 398] on input "text" at bounding box center [415, 406] width 29 height 17
click at [401, 440] on input "text" at bounding box center [465, 450] width 230 height 23
click at [1097, 301] on button "button" at bounding box center [1091, 311] width 27 height 21
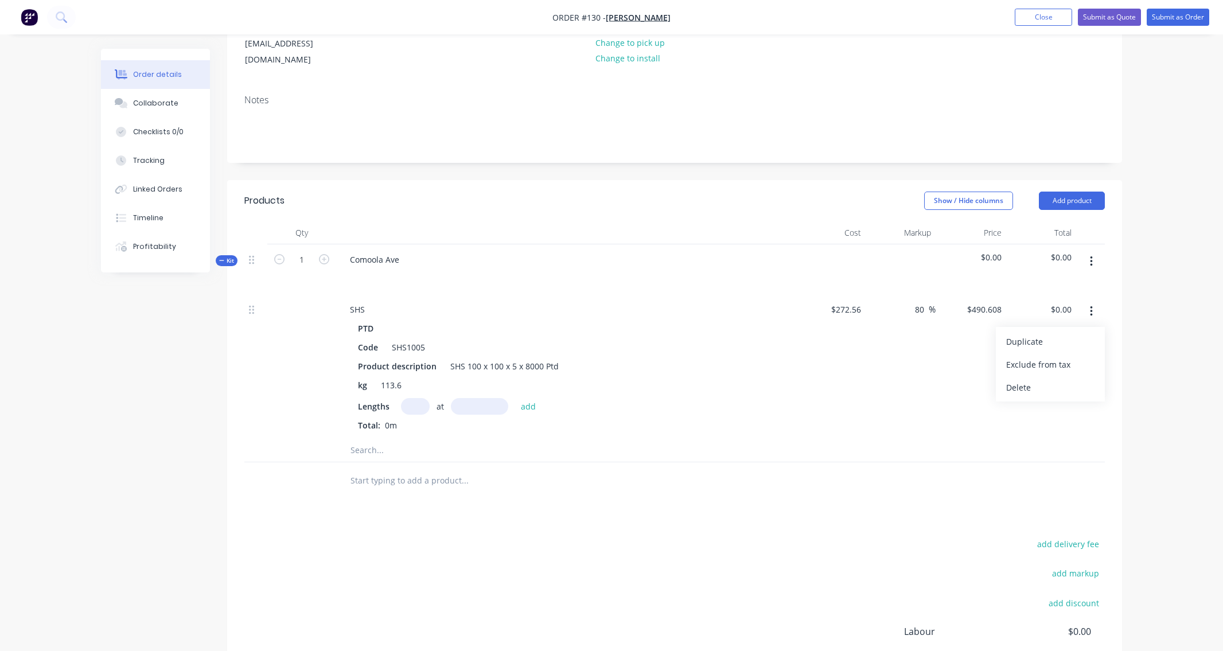
click at [1019, 379] on div "Delete" at bounding box center [1051, 387] width 88 height 17
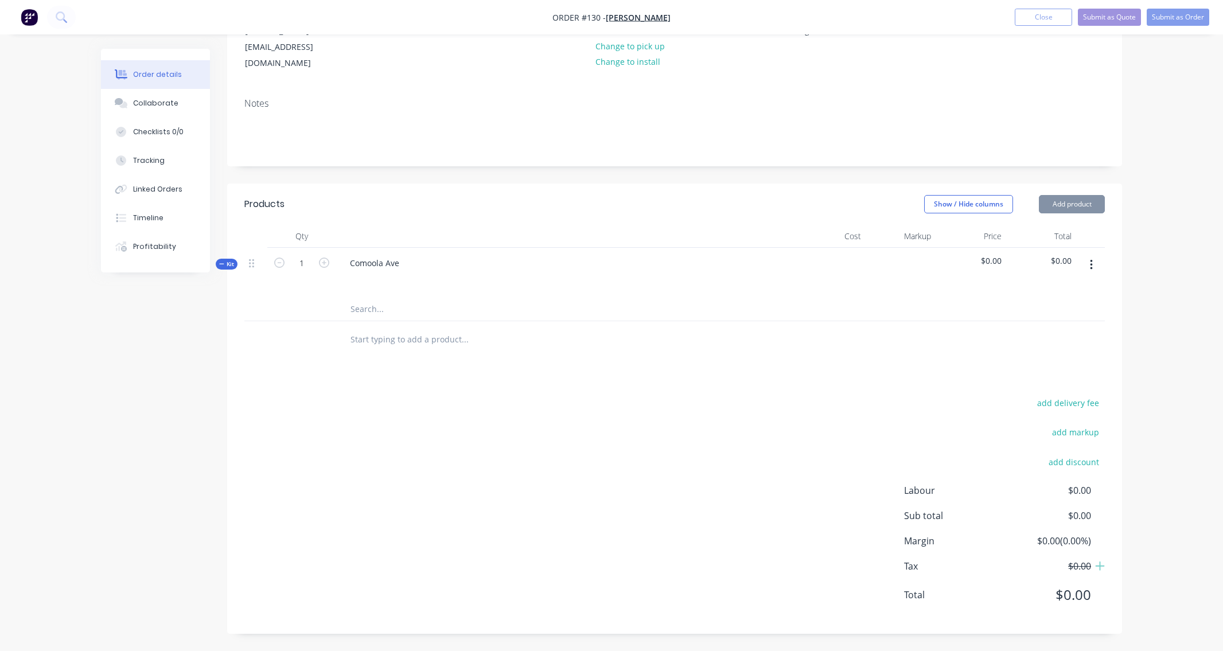
scroll to position [125, 0]
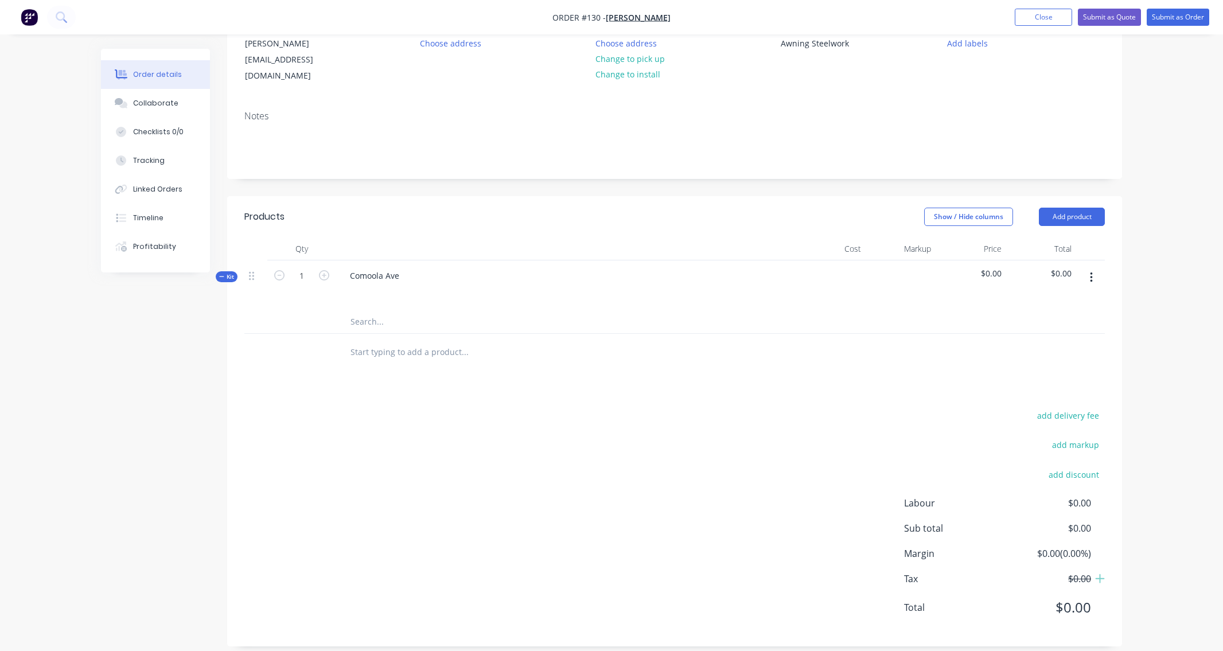
click at [1090, 271] on icon "button" at bounding box center [1091, 277] width 3 height 13
click at [1036, 323] on div "Add product to kit" at bounding box center [1051, 331] width 88 height 17
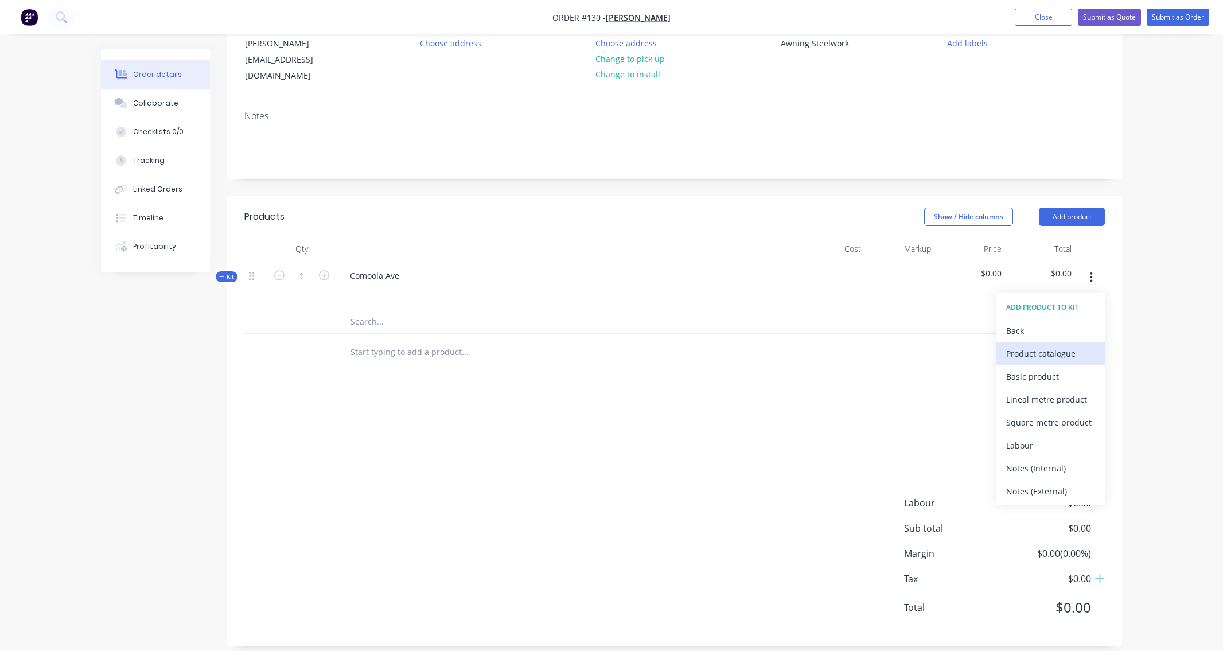
click at [1020, 345] on div "Product catalogue" at bounding box center [1051, 353] width 88 height 17
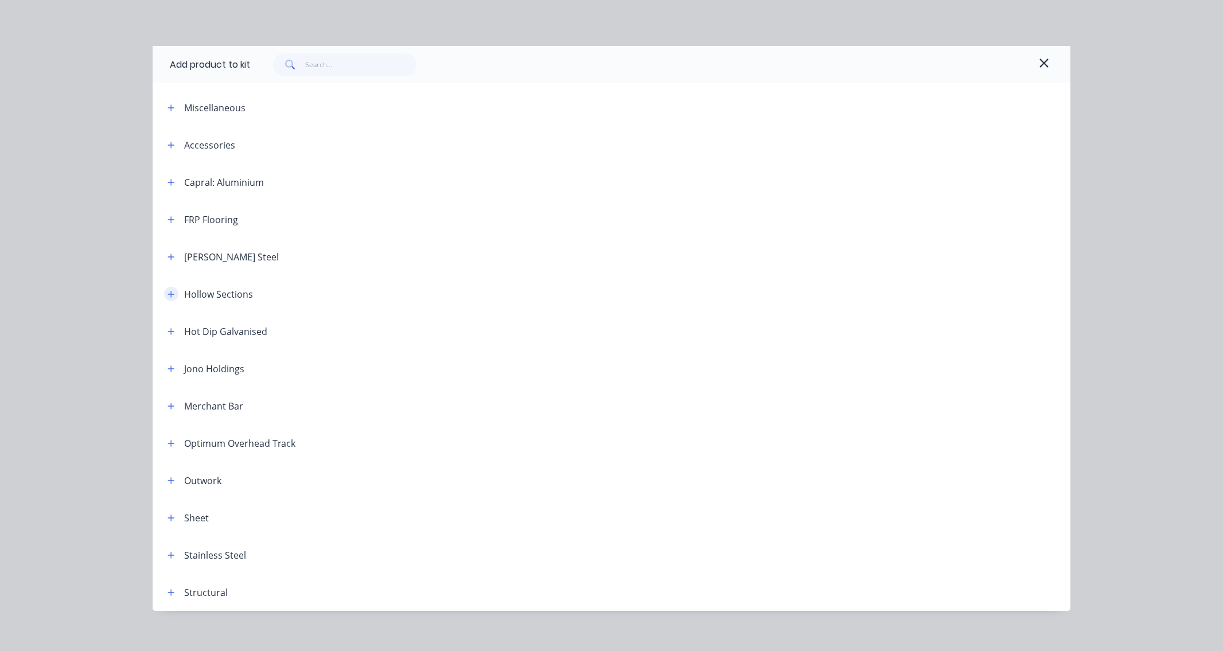
click at [169, 297] on icon "button" at bounding box center [171, 294] width 7 height 8
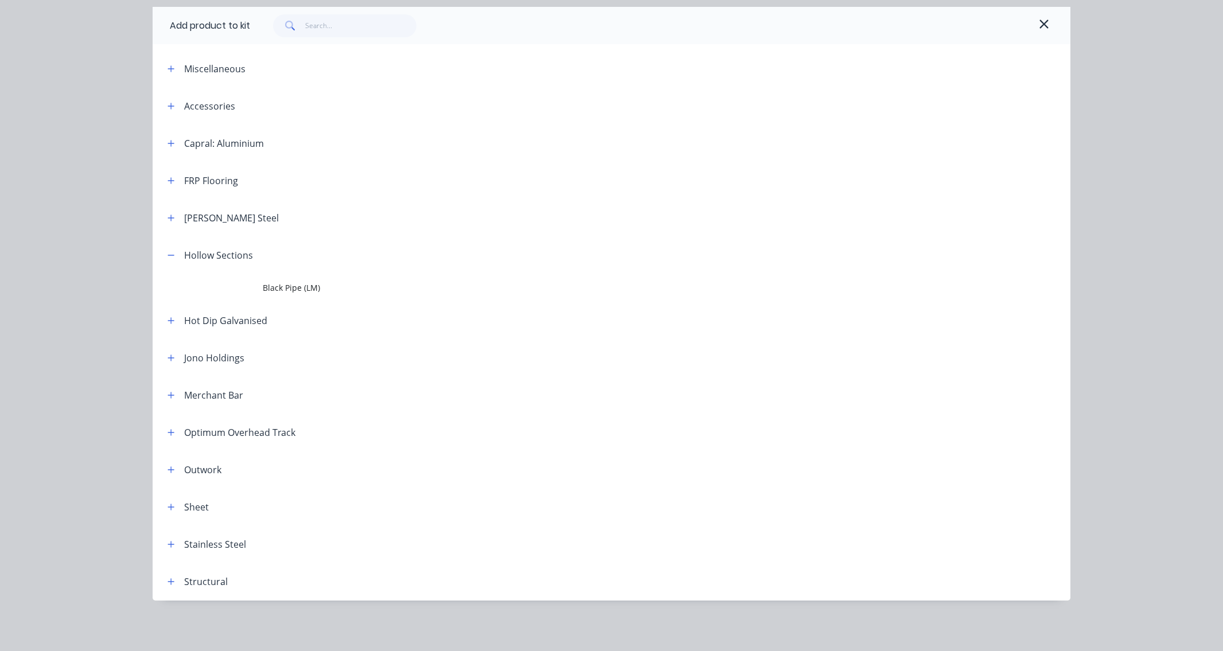
scroll to position [141, 0]
click at [169, 254] on icon "button" at bounding box center [171, 255] width 7 height 8
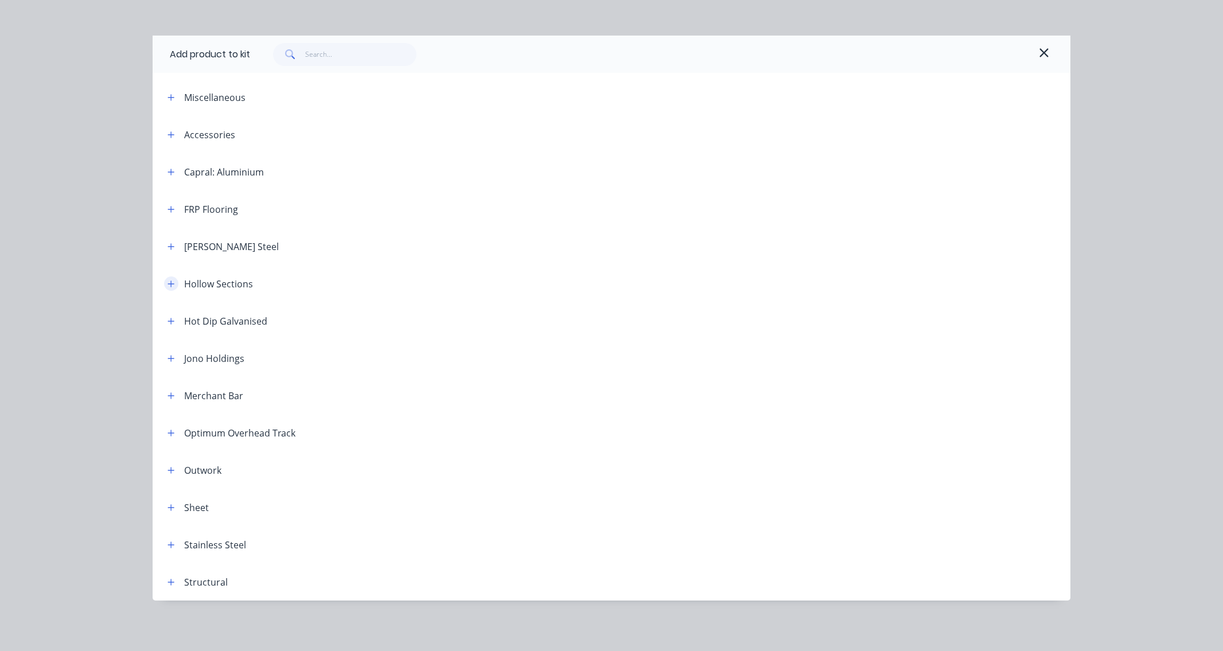
scroll to position [10, 0]
click at [168, 247] on icon "button" at bounding box center [171, 247] width 7 height 8
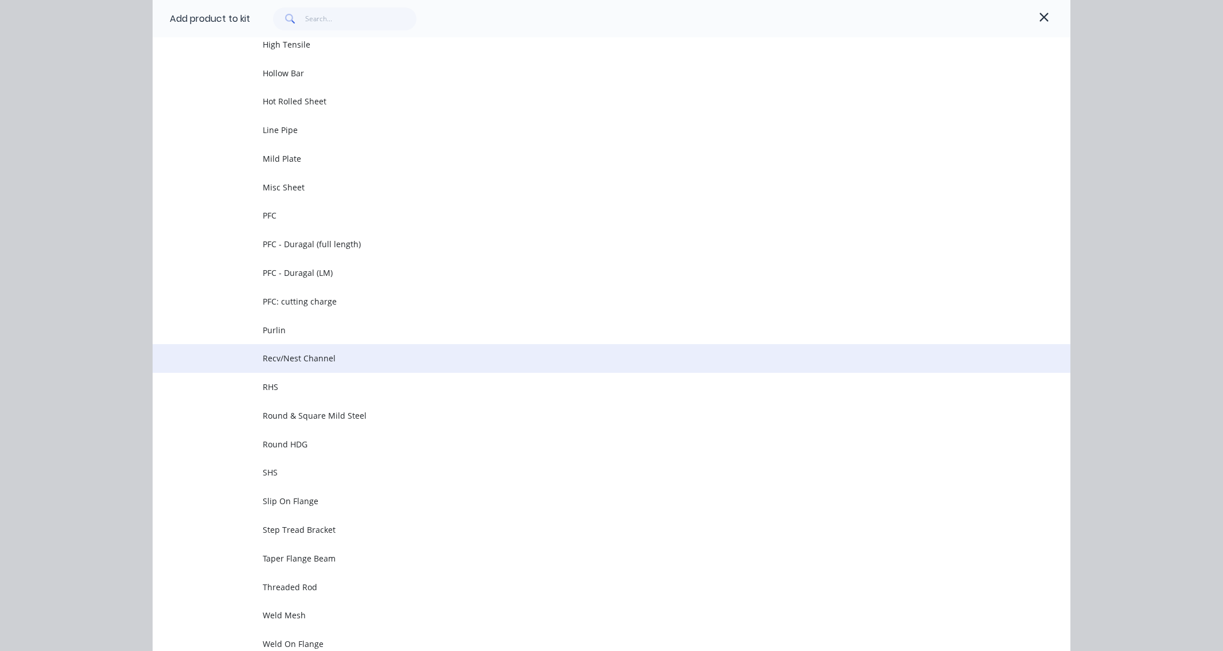
scroll to position [1560, 0]
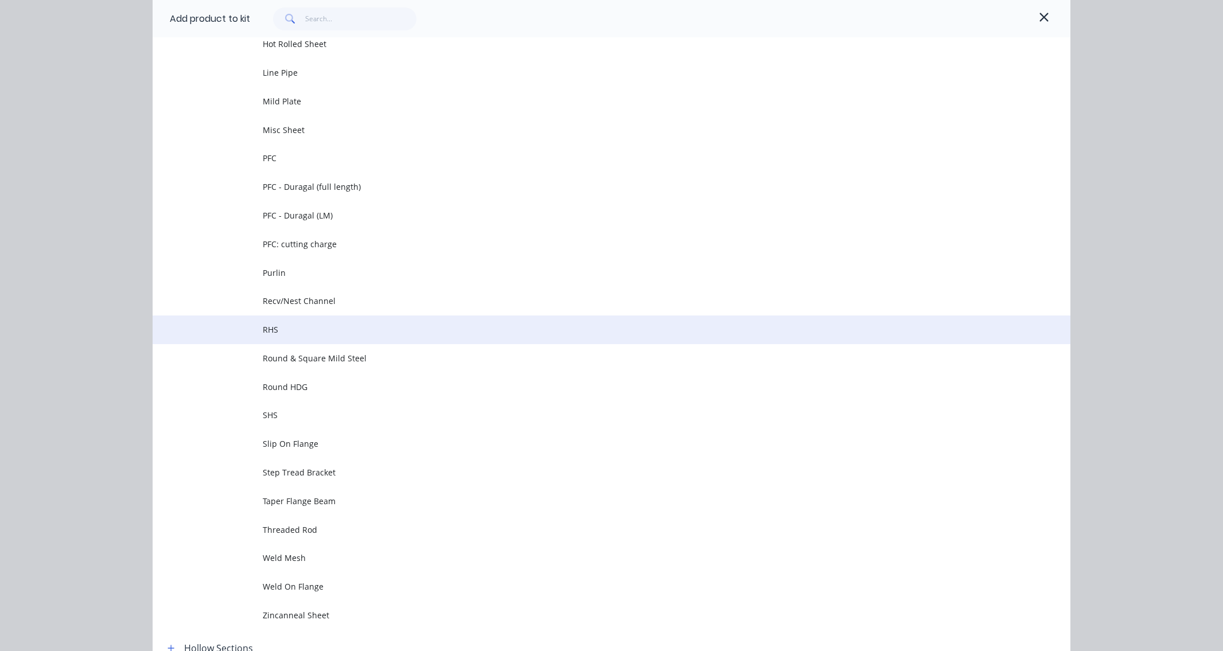
click at [297, 333] on span "RHS" at bounding box center [586, 330] width 646 height 12
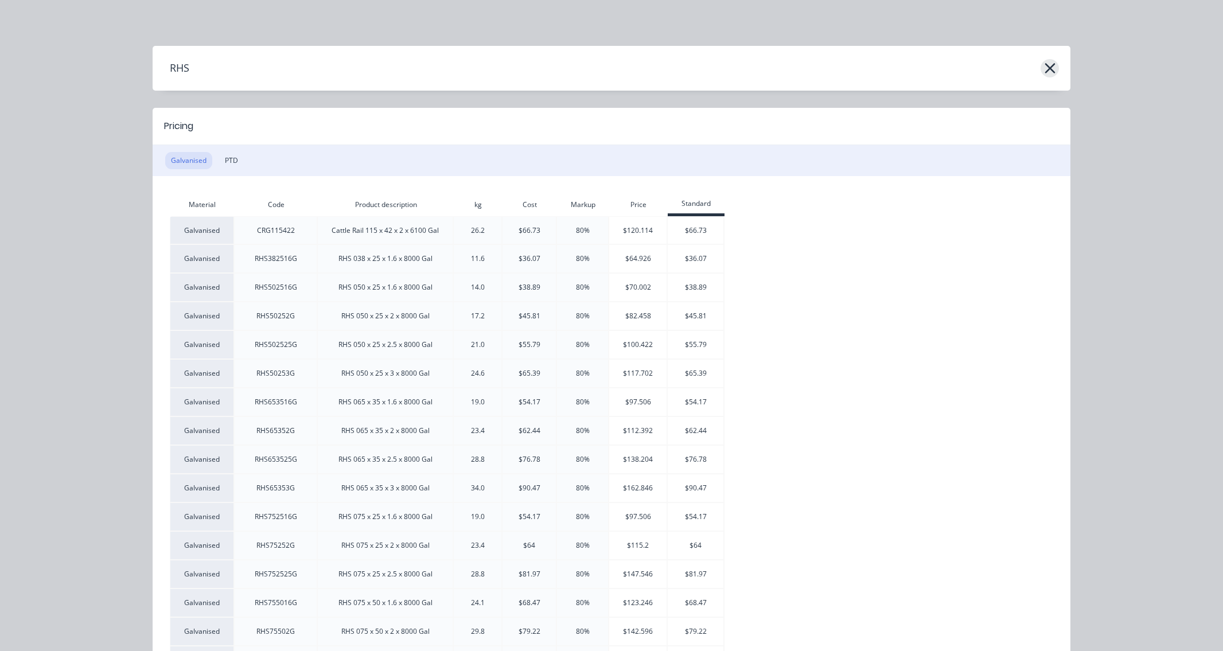
click at [1044, 67] on icon "button" at bounding box center [1050, 68] width 12 height 16
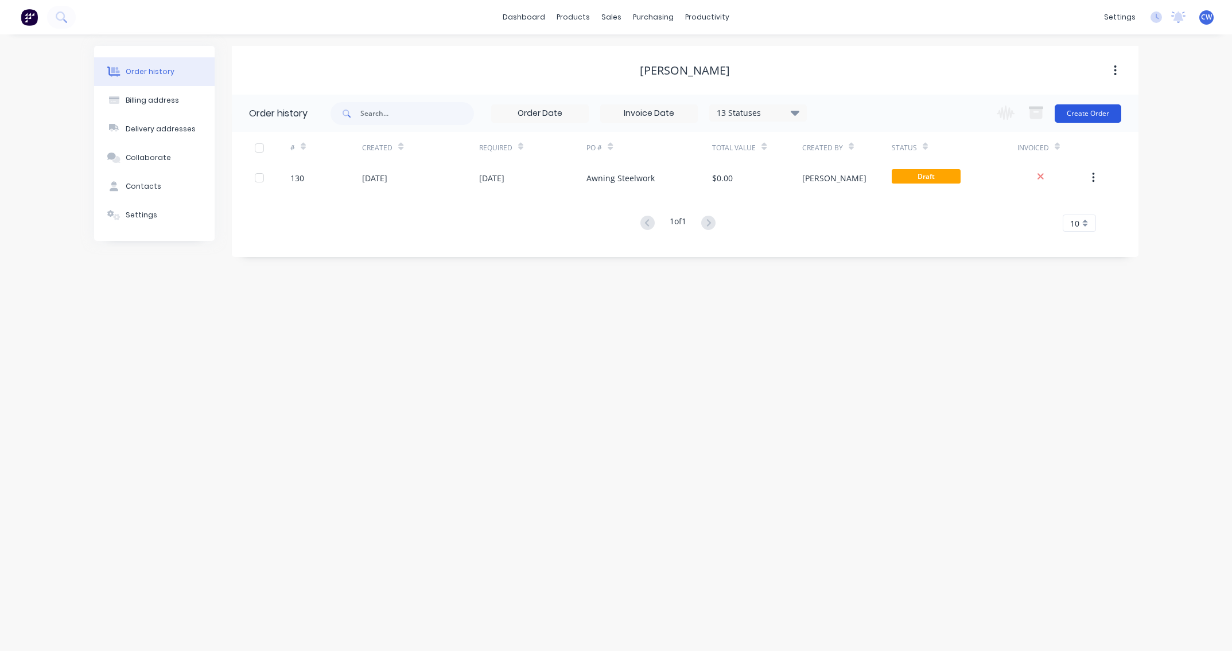
click at [1093, 119] on button "Create Order" at bounding box center [1088, 113] width 67 height 18
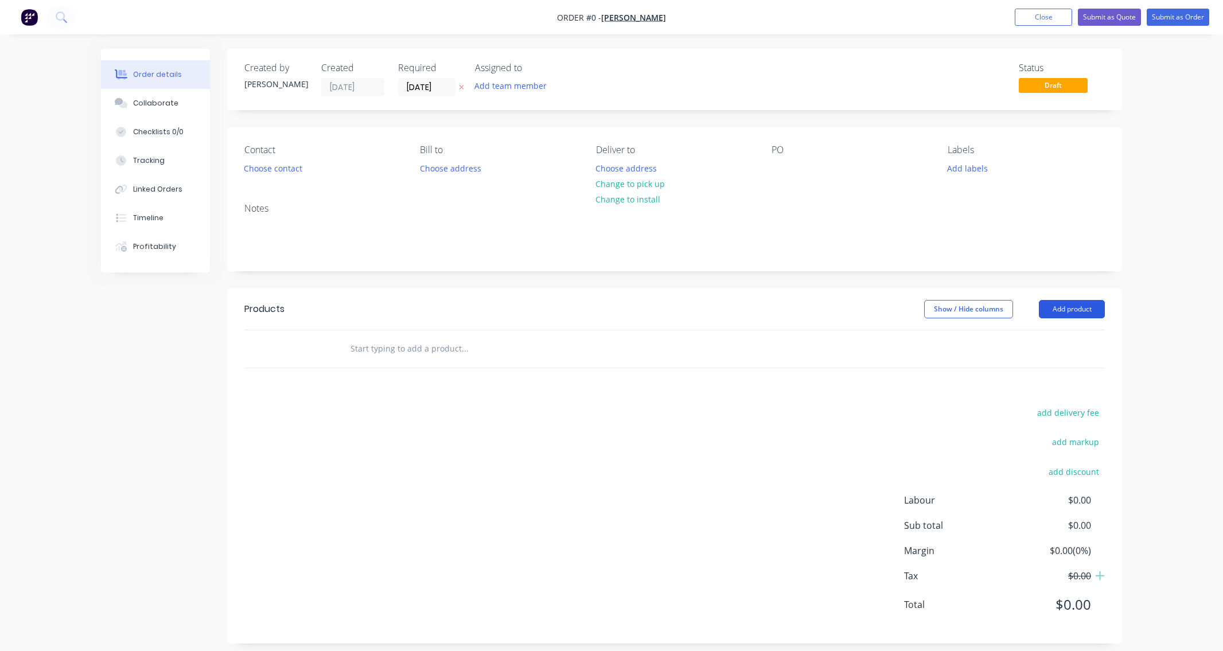
click at [1087, 308] on button "Add product" at bounding box center [1072, 309] width 66 height 18
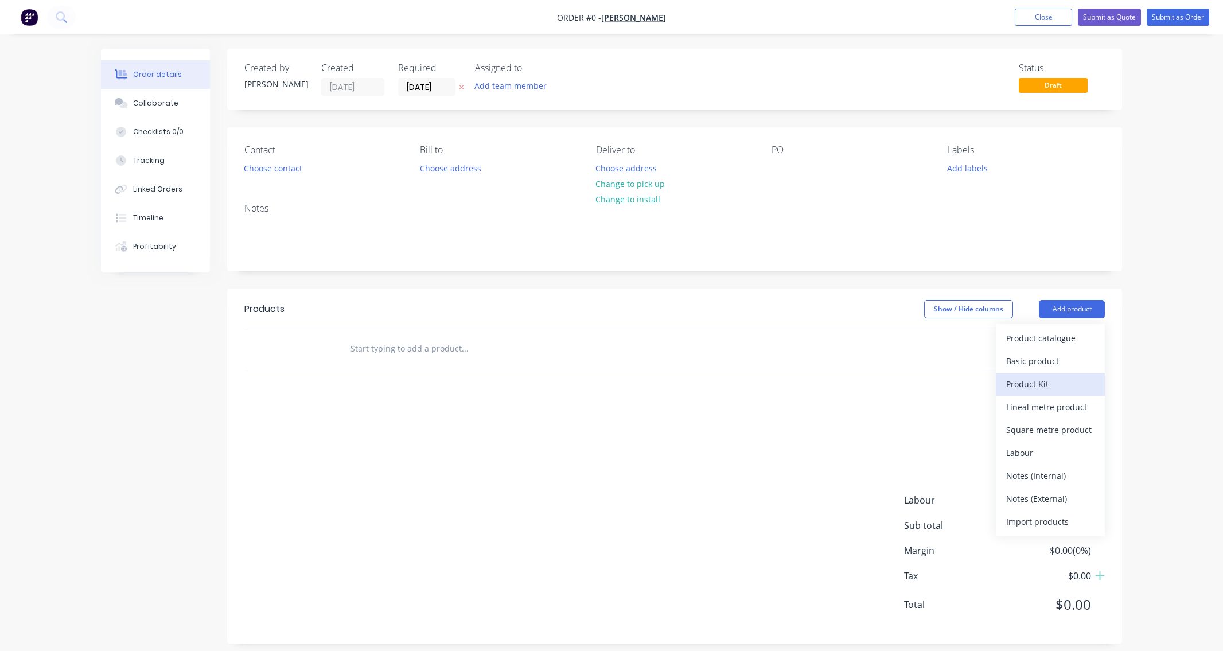
click at [1028, 382] on div "Product Kit" at bounding box center [1051, 384] width 88 height 17
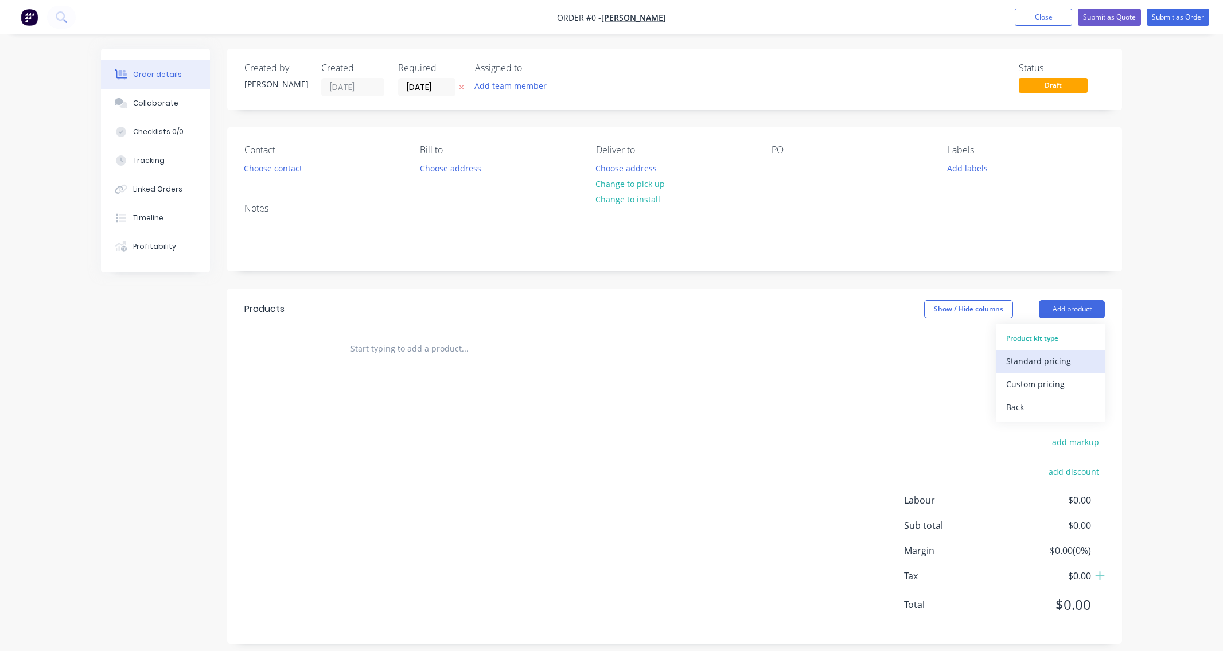
click at [1031, 363] on div "Standard pricing" at bounding box center [1051, 361] width 88 height 17
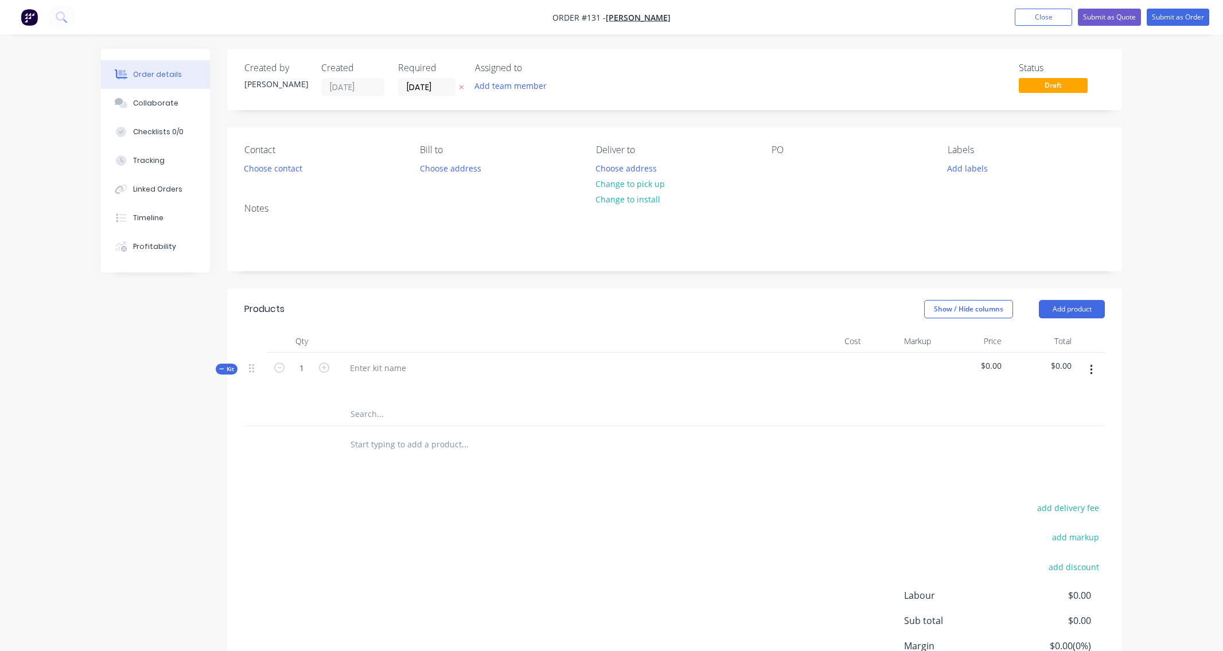
click at [1091, 375] on icon "button" at bounding box center [1091, 370] width 3 height 13
click at [1030, 421] on div "Add product to kit" at bounding box center [1051, 423] width 88 height 17
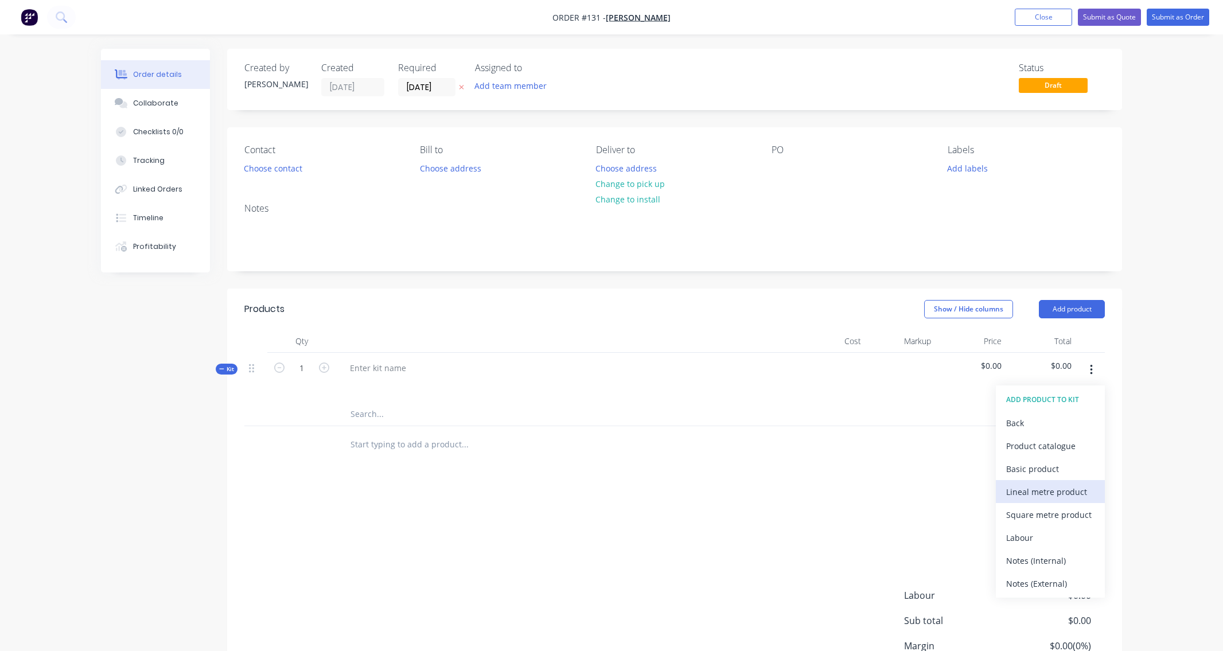
click at [1030, 494] on div "Lineal metre product" at bounding box center [1051, 492] width 88 height 17
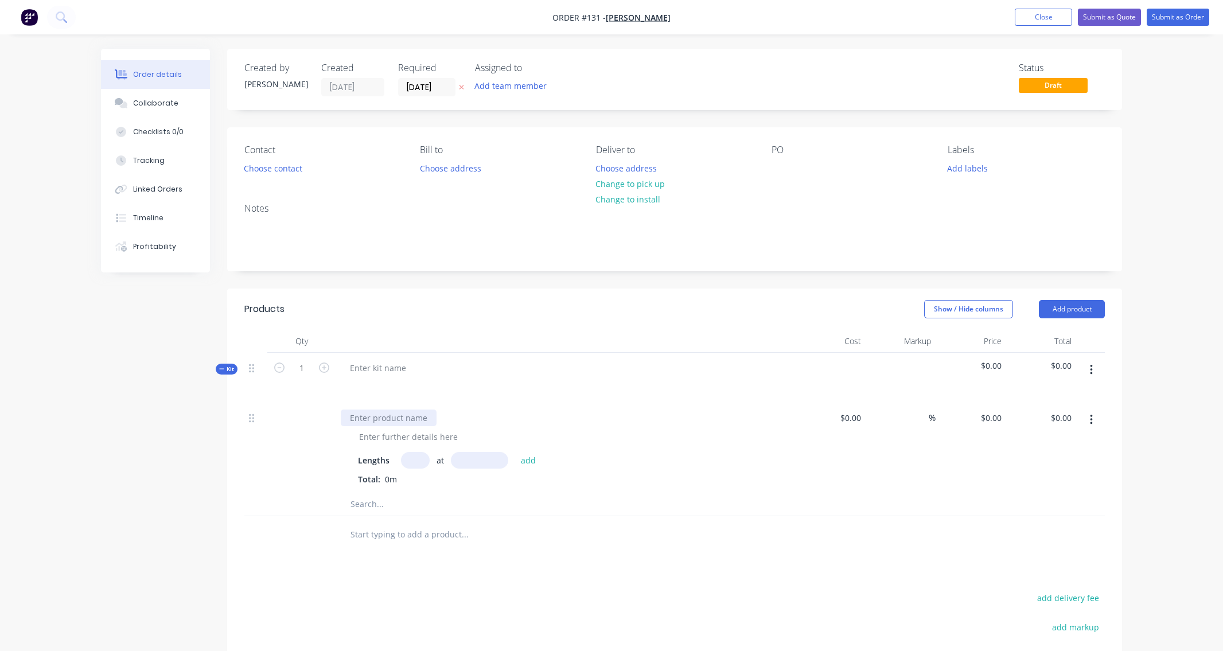
click at [385, 418] on div at bounding box center [389, 418] width 96 height 17
click at [417, 468] on input "text" at bounding box center [415, 460] width 29 height 17
type input "4"
click at [470, 464] on input "text" at bounding box center [479, 460] width 57 height 17
type input "8000mm"
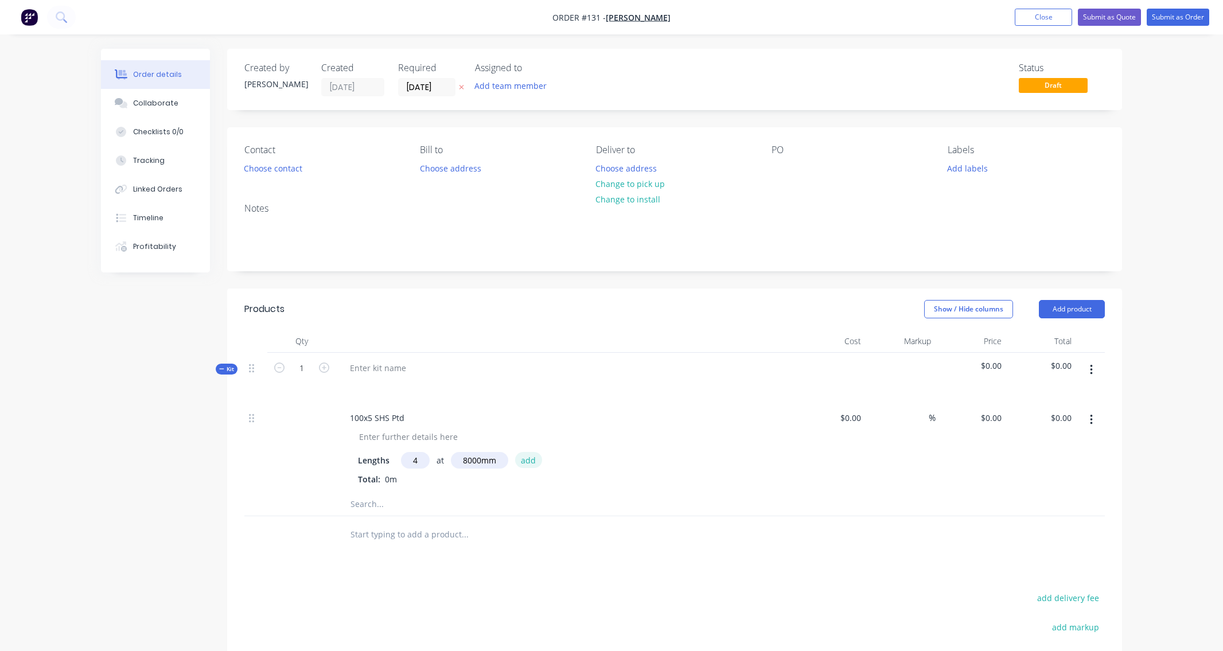
click at [527, 467] on button "add" at bounding box center [528, 459] width 27 height 15
click at [847, 419] on div "$0.00" at bounding box center [830, 457] width 71 height 109
type input "$272.56"
type input "$8,721.92"
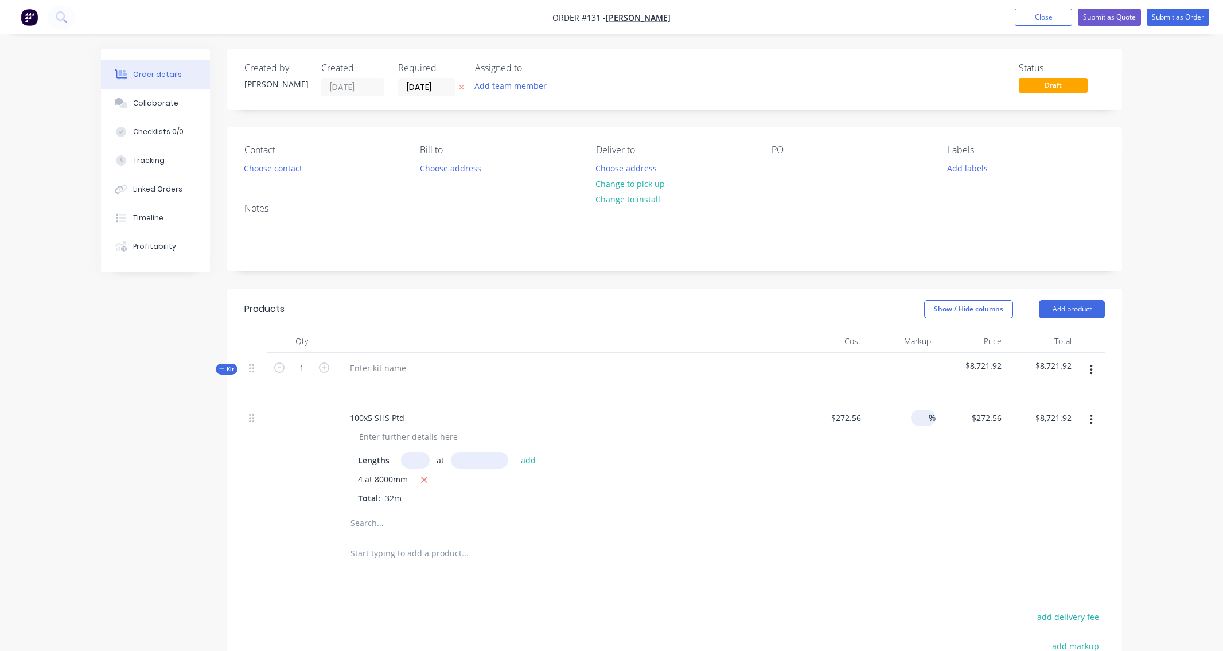
click at [912, 420] on div "%" at bounding box center [923, 418] width 25 height 17
type input "80"
type input "$490.608"
type input "$15,699.46"
click at [957, 445] on div "$490.608 $272.56" at bounding box center [971, 457] width 71 height 109
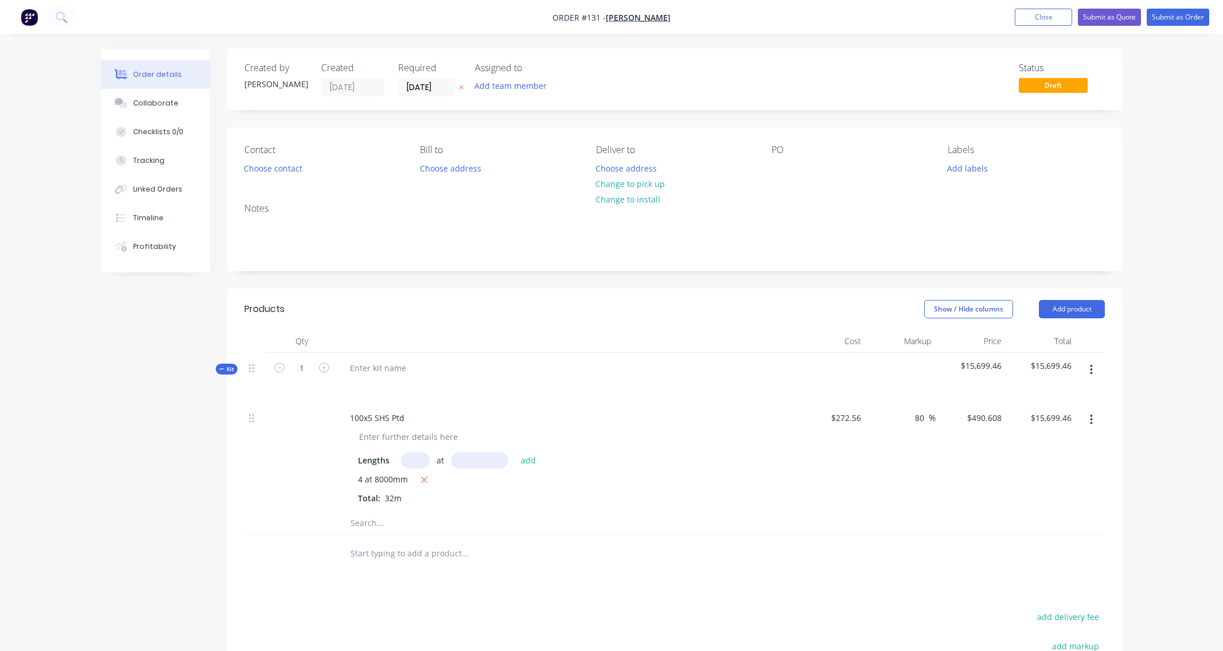
click at [1093, 418] on icon "button" at bounding box center [1091, 420] width 3 height 13
click at [1020, 515] on div "Delete" at bounding box center [1051, 519] width 88 height 17
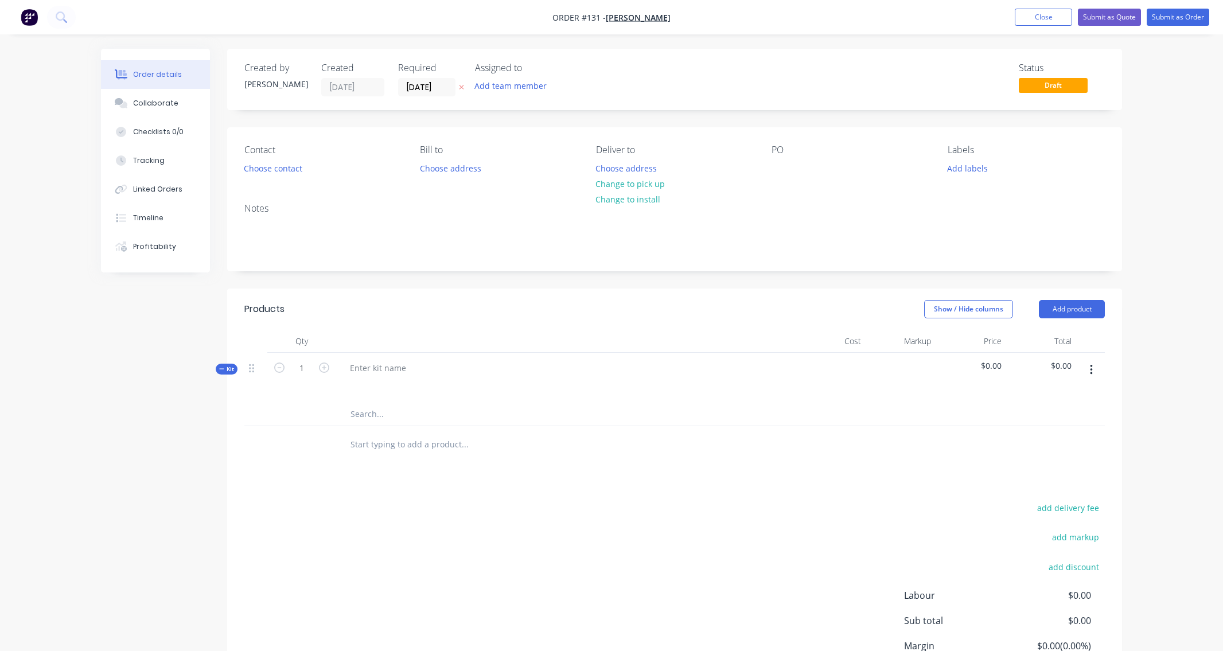
click at [1090, 369] on icon "button" at bounding box center [1091, 370] width 3 height 13
click at [1051, 423] on div "Add product to kit" at bounding box center [1051, 423] width 88 height 17
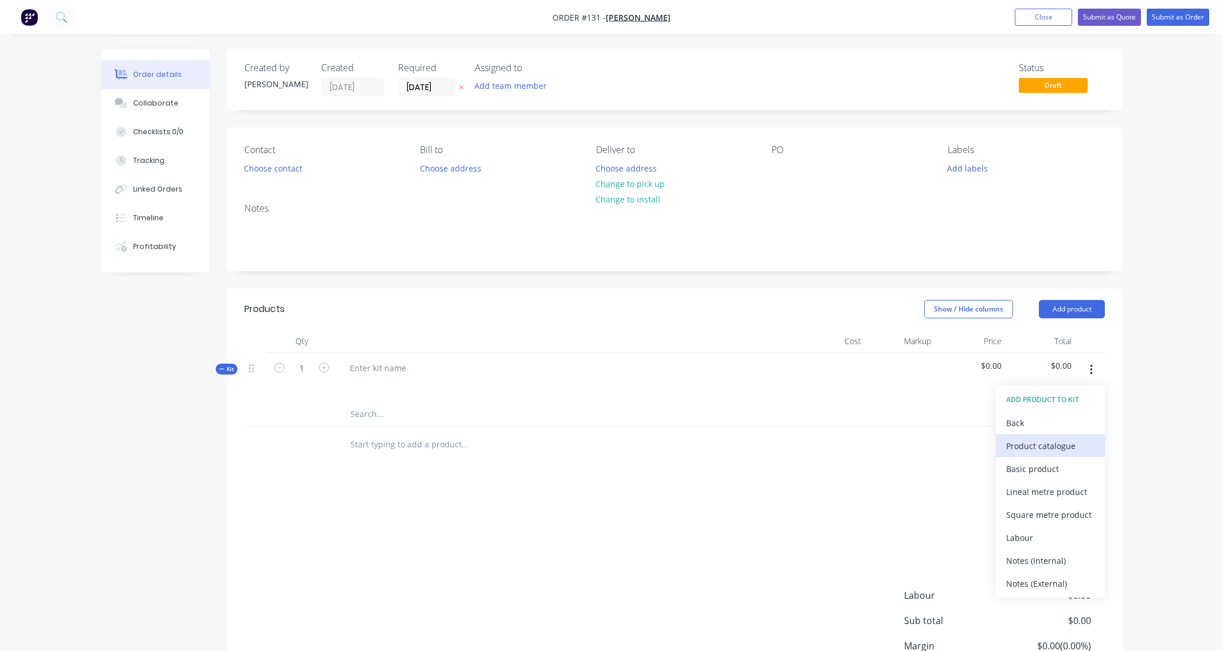
click at [1039, 448] on div "Product catalogue" at bounding box center [1051, 446] width 88 height 17
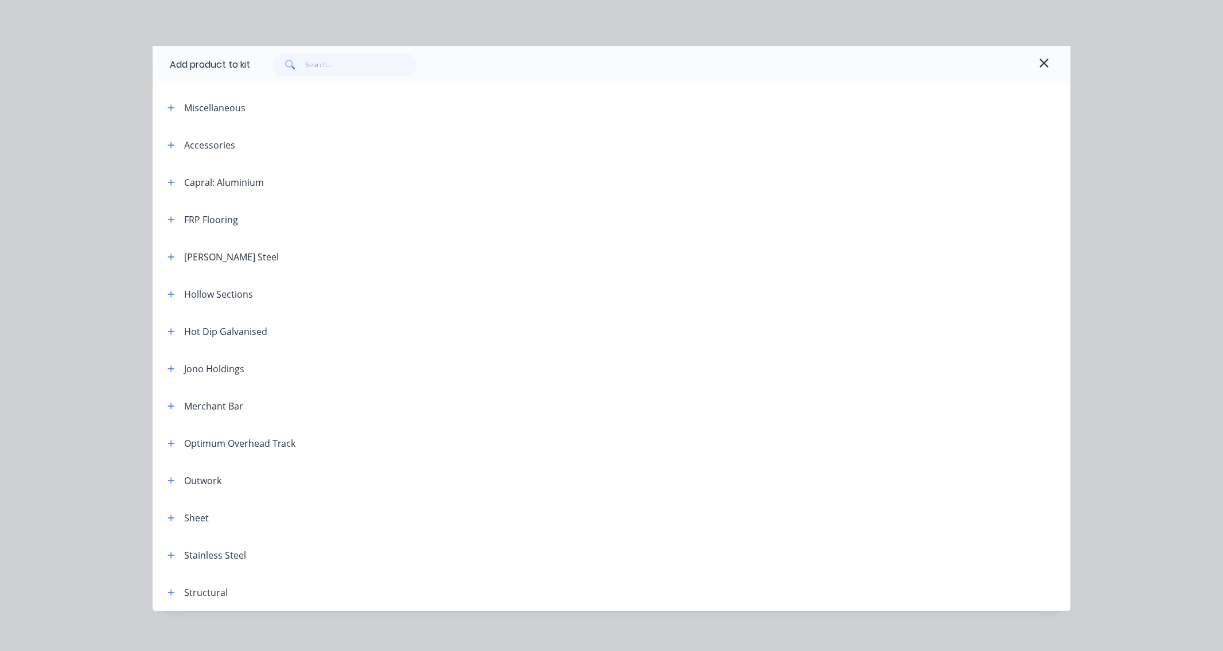
click at [175, 259] on div "[PERSON_NAME] Steel" at bounding box center [218, 257] width 121 height 14
click at [172, 259] on button "button" at bounding box center [171, 257] width 14 height 14
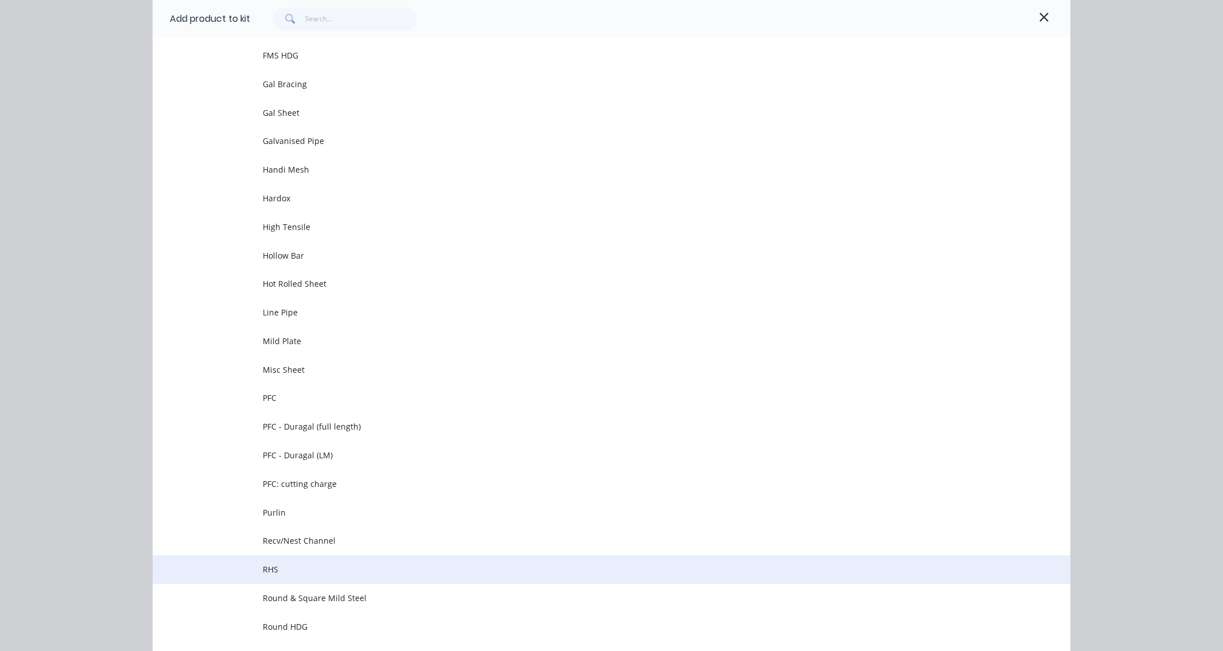
scroll to position [1435, 0]
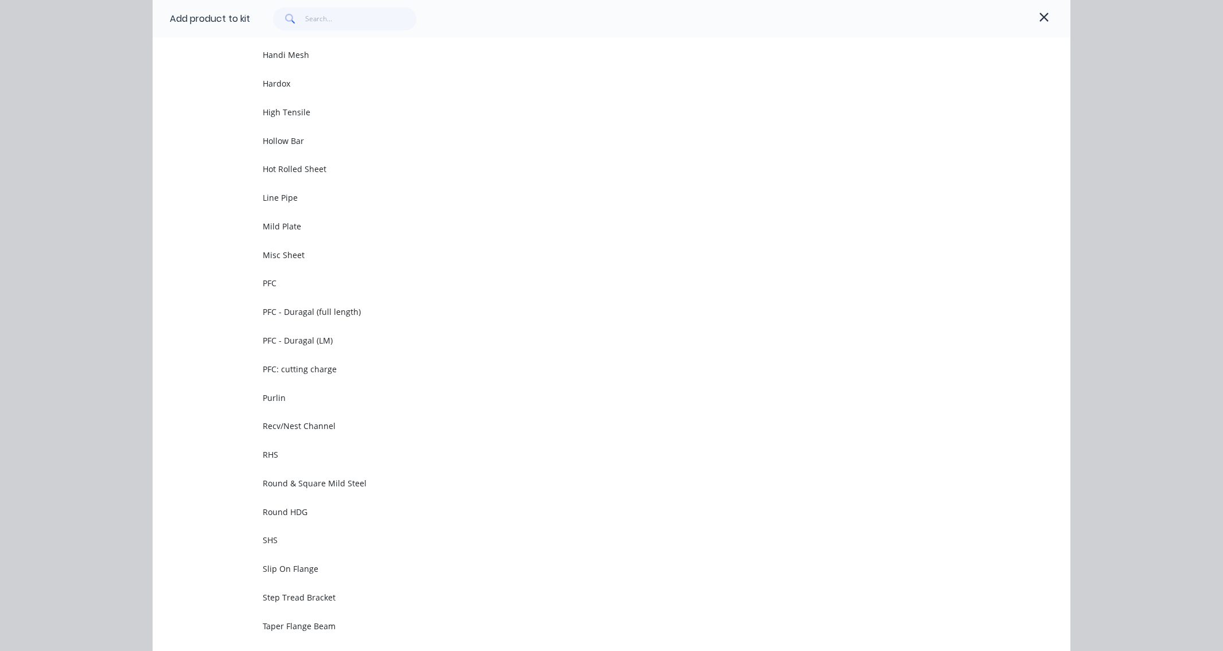
click at [275, 537] on span "SHS" at bounding box center [586, 540] width 646 height 12
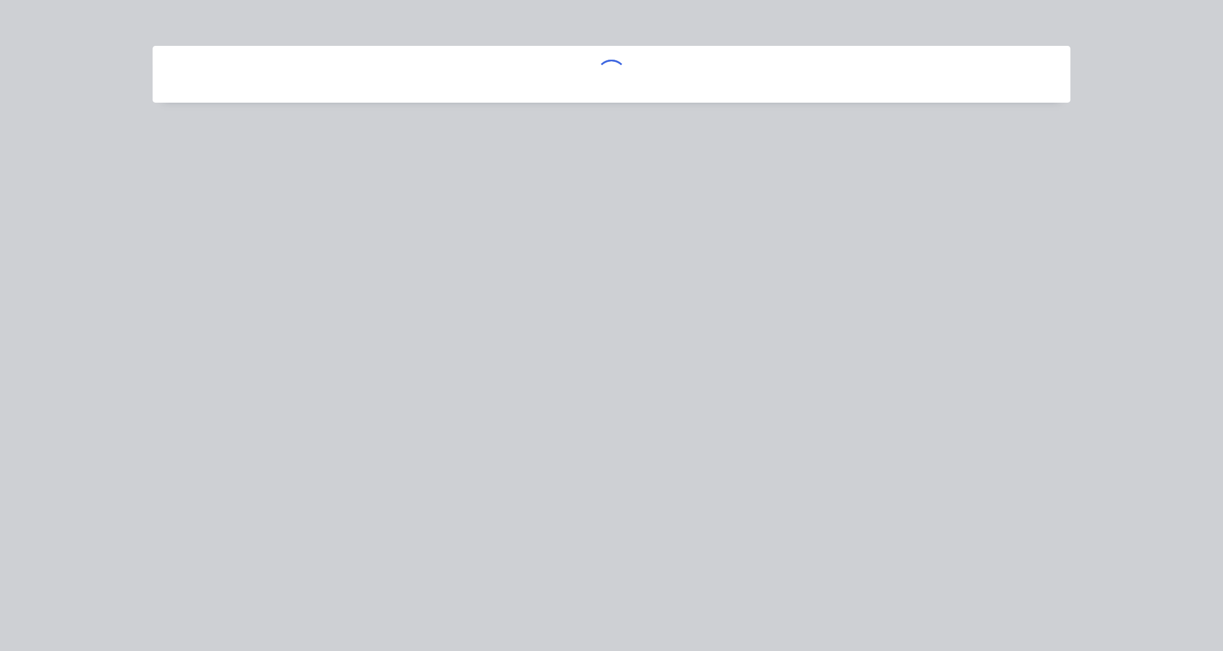
scroll to position [0, 0]
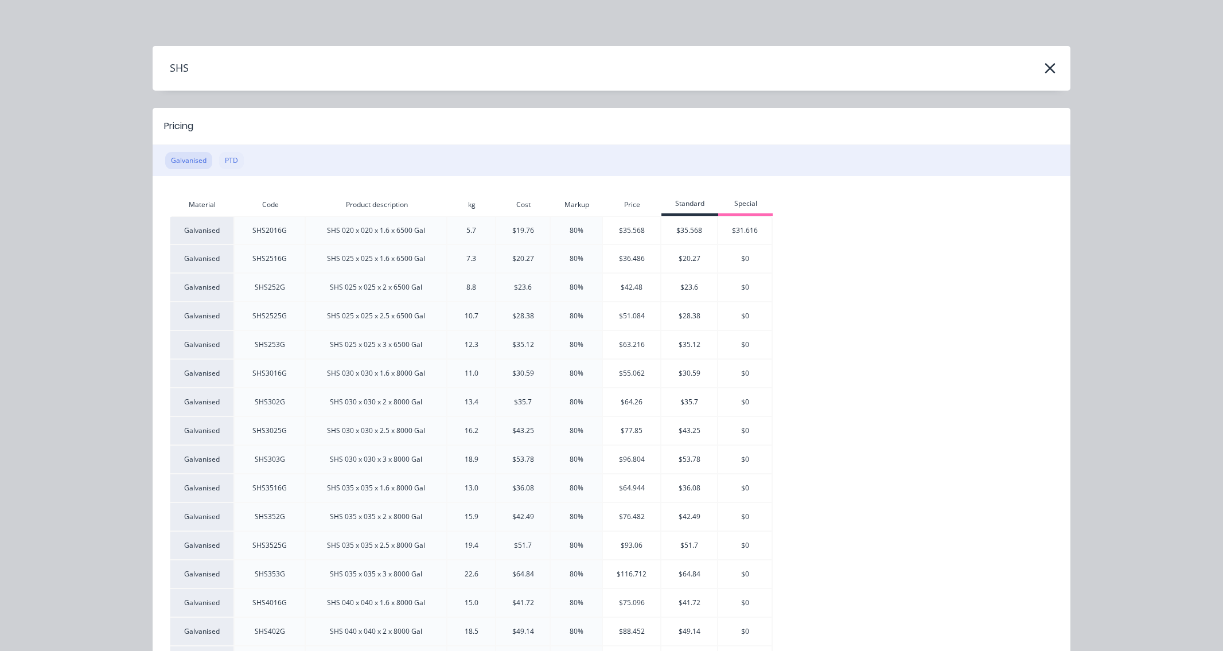
click at [231, 167] on button "PTD" at bounding box center [231, 160] width 25 height 17
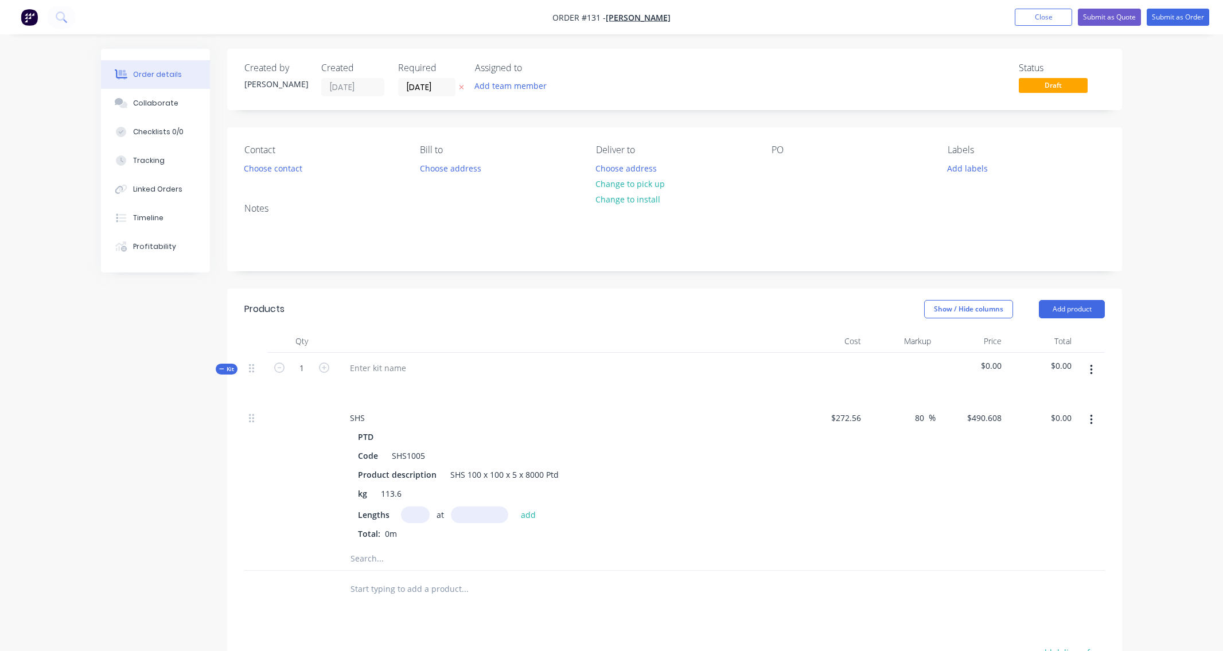
click at [413, 516] on input "text" at bounding box center [415, 515] width 29 height 17
type input "4"
click at [464, 517] on input "text" at bounding box center [479, 515] width 57 height 17
type input "8000mm"
click at [526, 515] on button "add" at bounding box center [528, 514] width 27 height 15
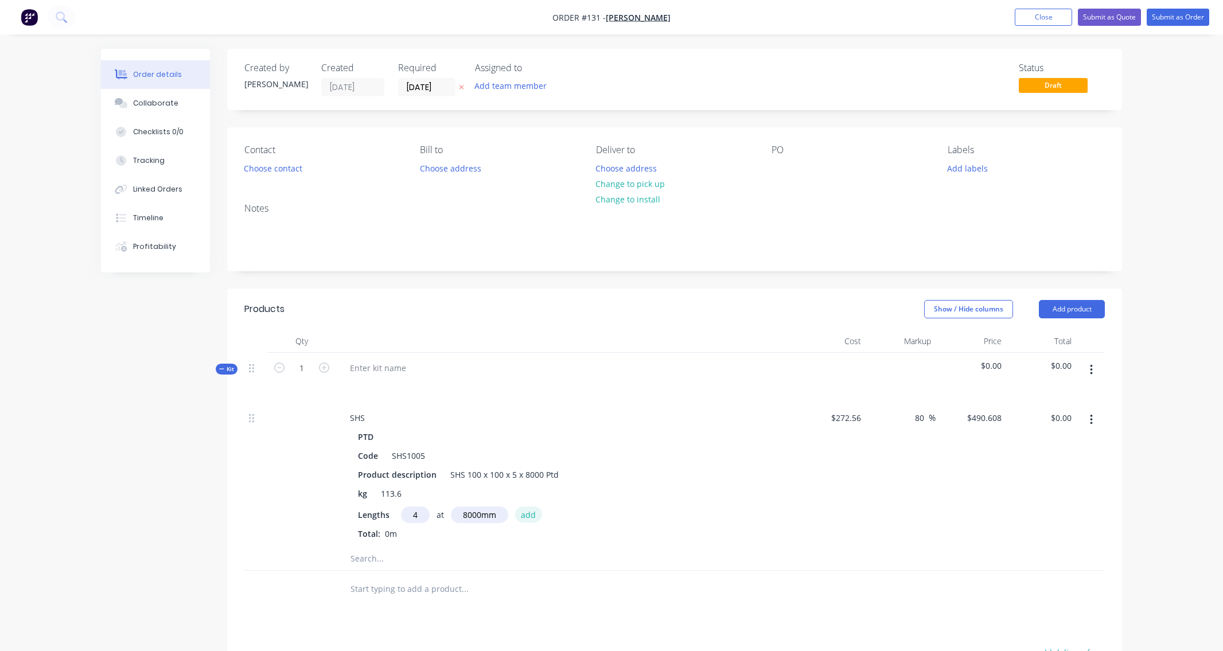
type input "$15,699.46"
click at [1091, 421] on icon "button" at bounding box center [1091, 420] width 3 height 13
click at [1017, 496] on div "Delete" at bounding box center [1051, 496] width 88 height 17
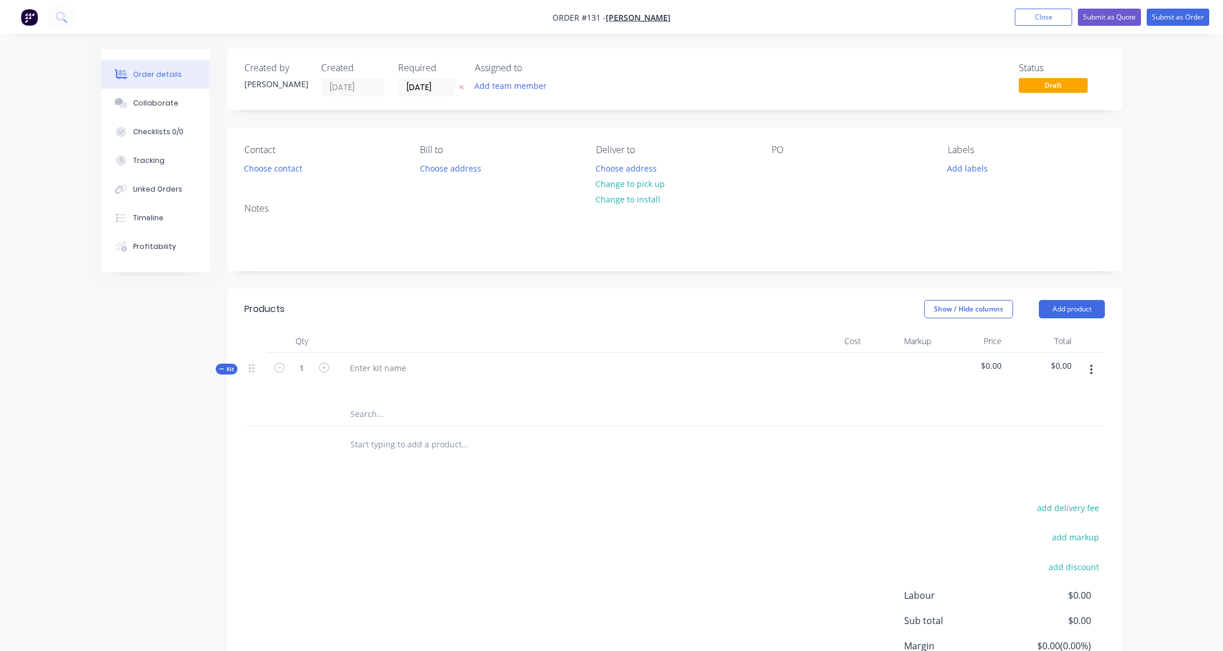
click at [1093, 365] on button "button" at bounding box center [1091, 370] width 27 height 21
click at [1051, 424] on div "Add product to kit" at bounding box center [1051, 423] width 88 height 17
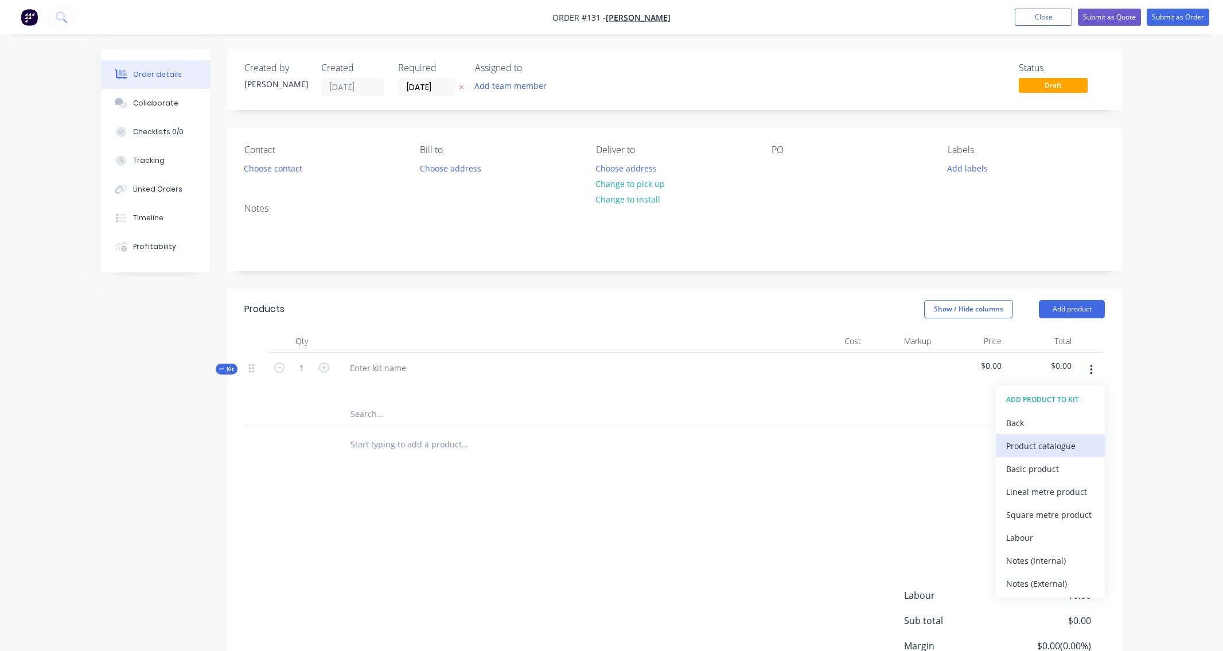
click at [1020, 443] on div "Product catalogue" at bounding box center [1051, 446] width 88 height 17
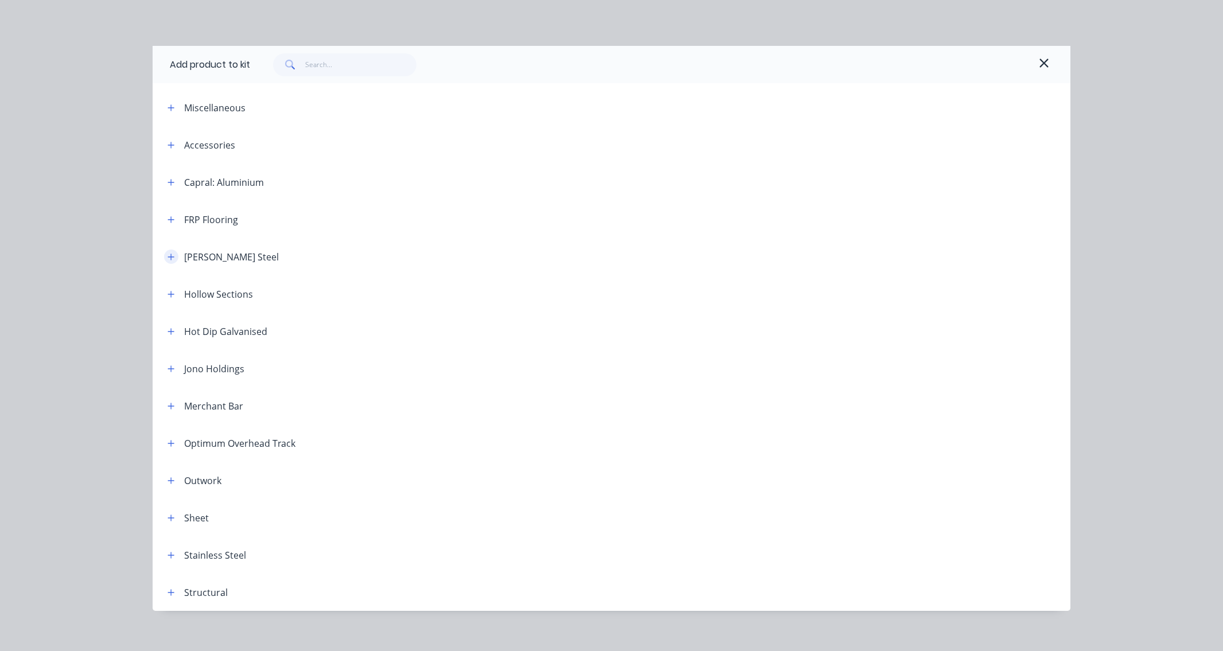
click at [168, 254] on icon "button" at bounding box center [171, 257] width 6 height 6
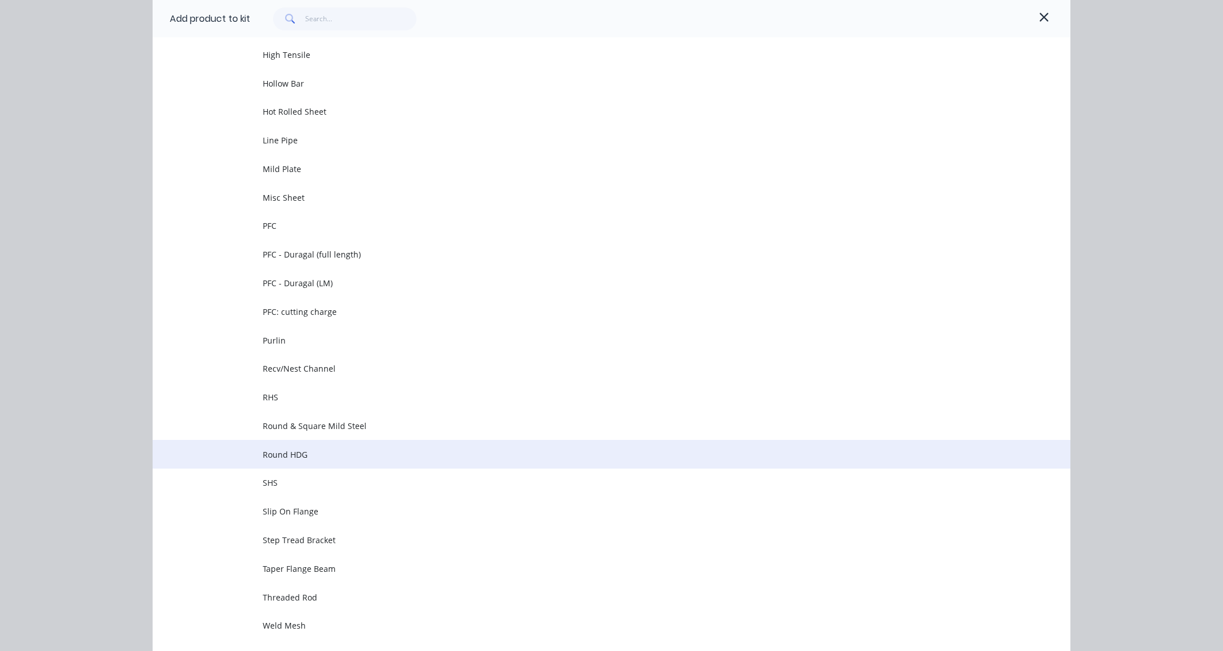
scroll to position [1607, 0]
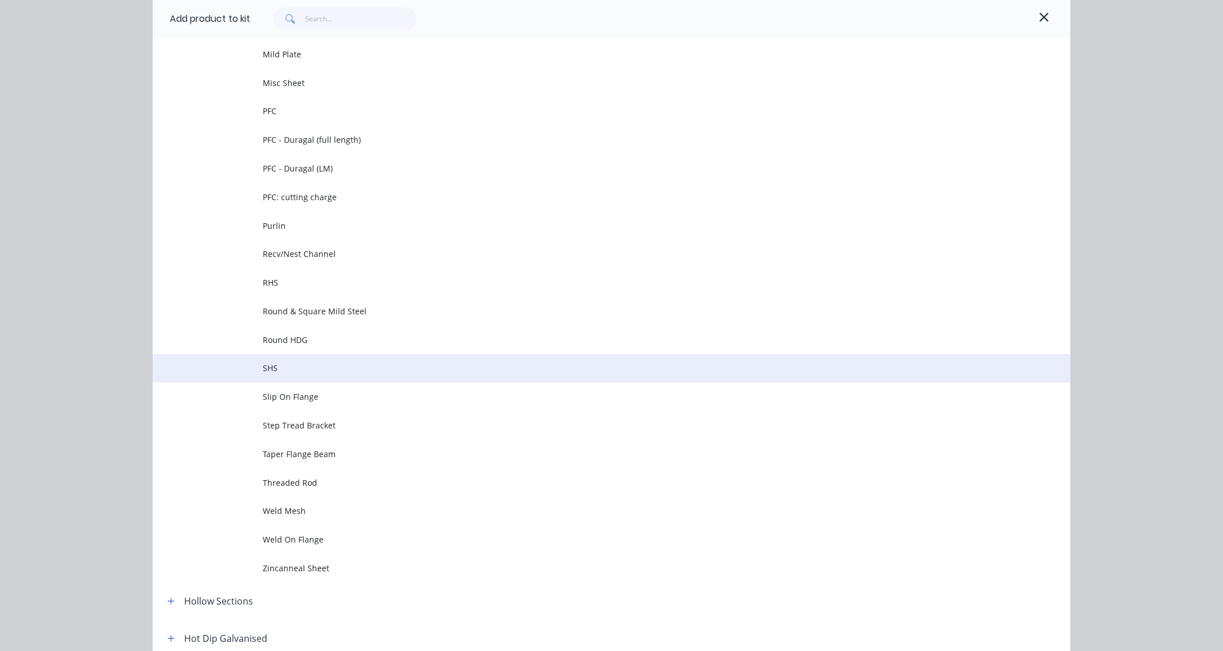
click at [340, 369] on span "SHS" at bounding box center [586, 368] width 646 height 12
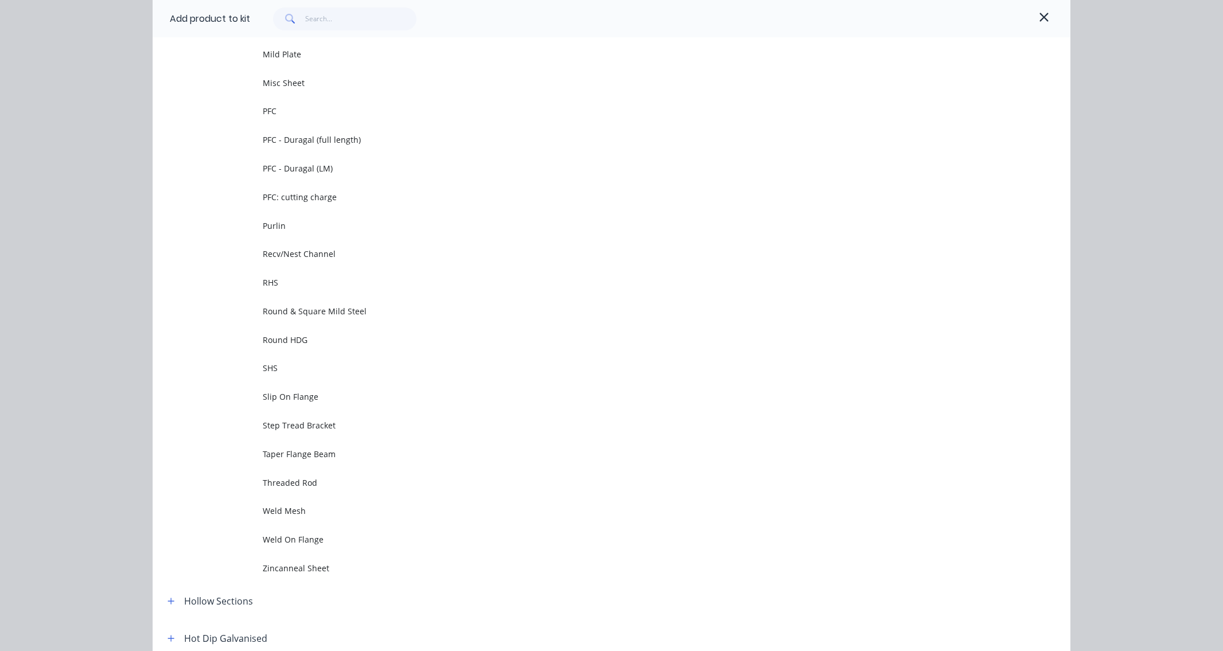
scroll to position [0, 0]
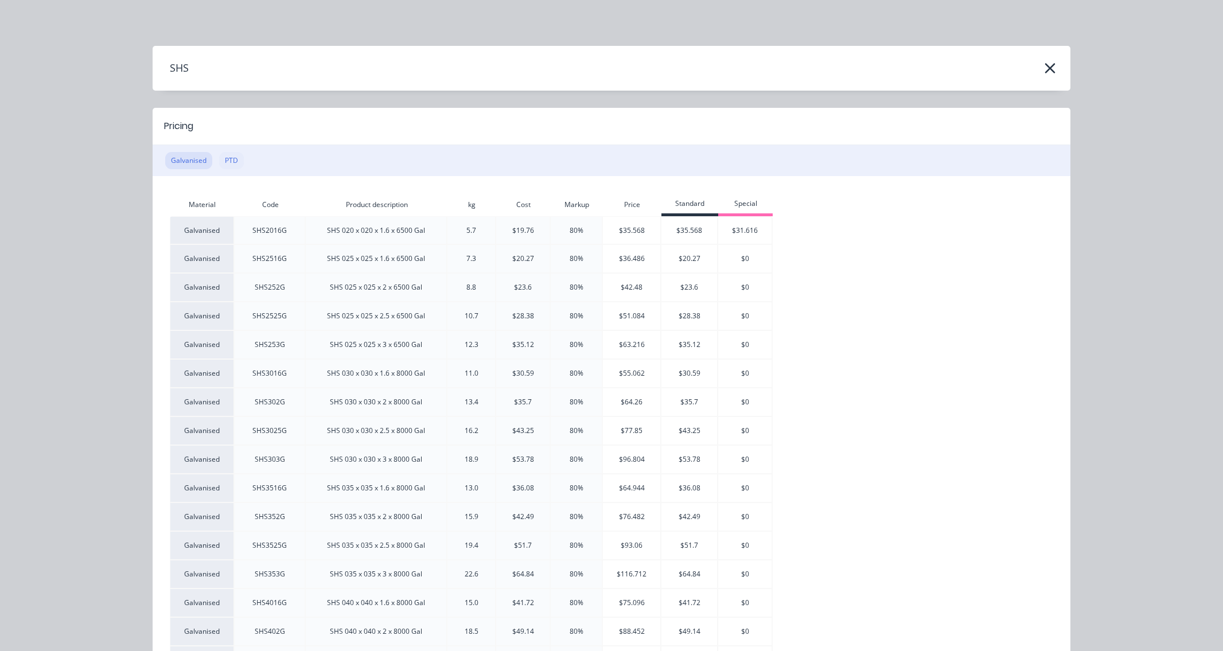
click at [232, 163] on button "PTD" at bounding box center [231, 160] width 25 height 17
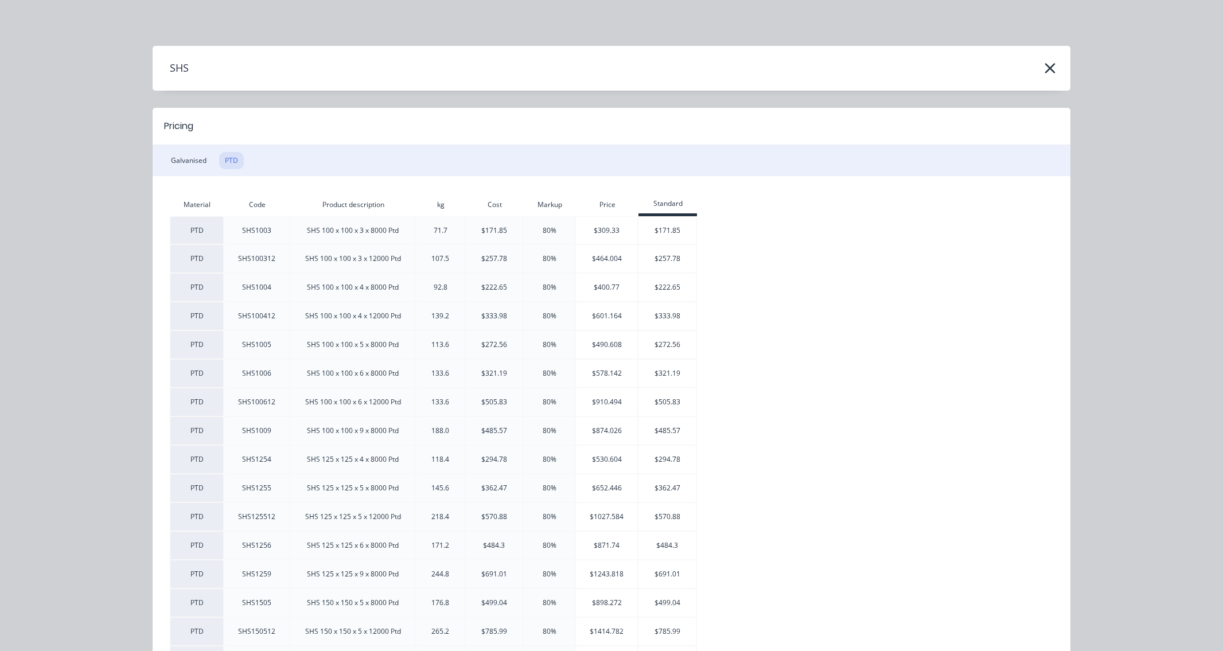
scroll to position [57, 0]
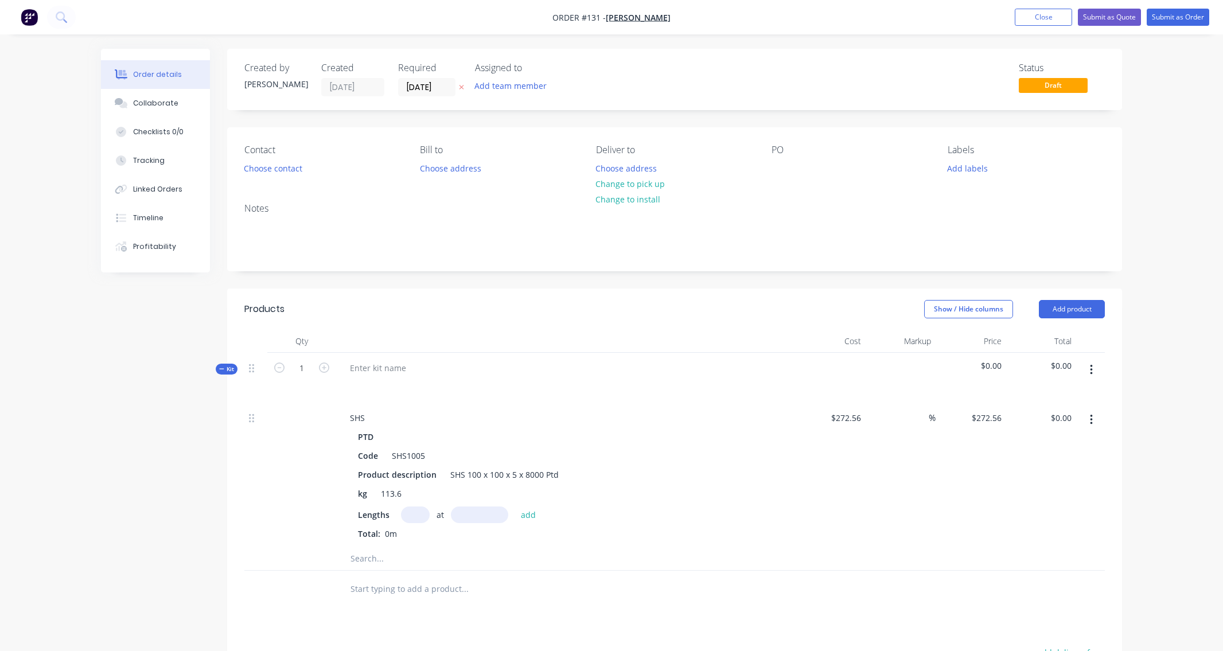
click at [409, 515] on input "text" at bounding box center [415, 515] width 29 height 17
type input "4"
click at [490, 510] on input "text" at bounding box center [479, 515] width 57 height 17
type input "8000mm"
click at [526, 511] on button "add" at bounding box center [528, 514] width 27 height 15
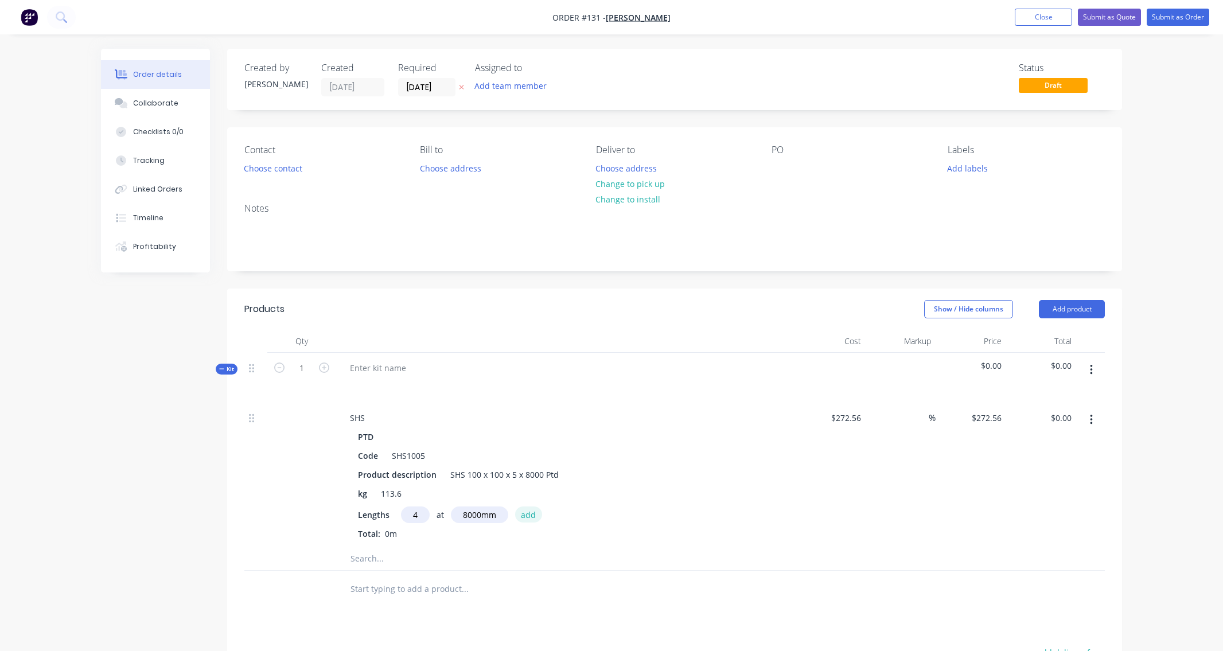
type input "$8,721.92"
click at [921, 419] on input at bounding box center [922, 418] width 13 height 17
type input "80"
type input "$490.608"
type input "$15,699.46"
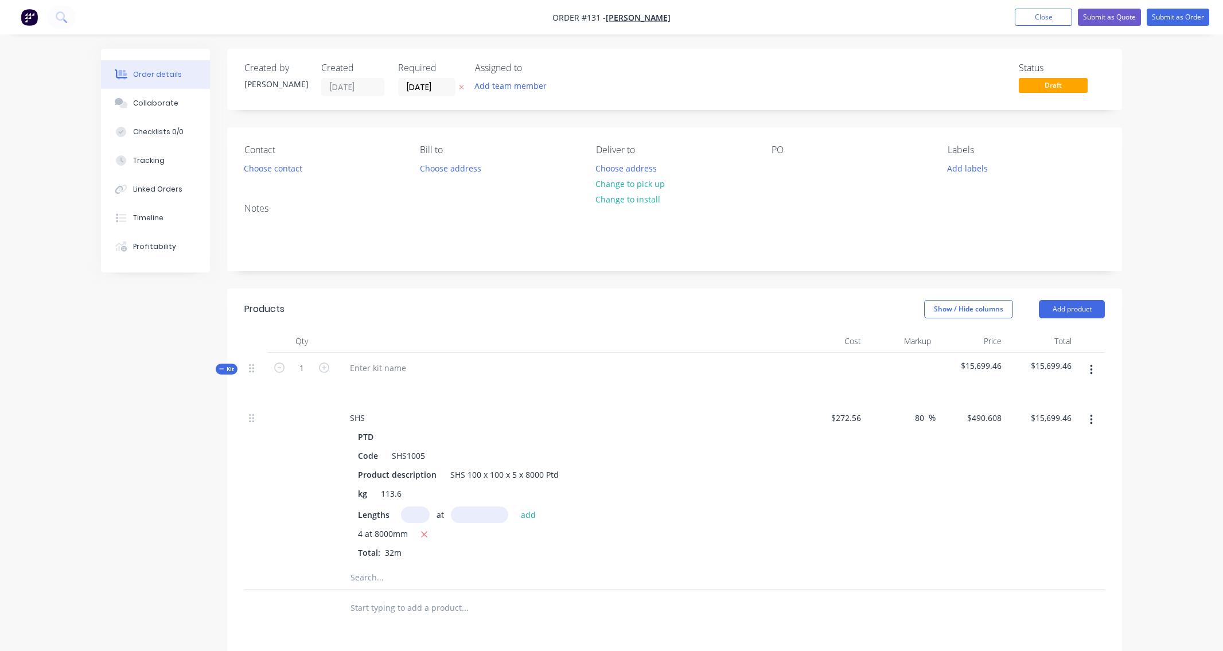
click at [947, 502] on div "$490.608 $490.608" at bounding box center [971, 485] width 71 height 164
click at [1094, 414] on button "button" at bounding box center [1091, 420] width 27 height 21
click at [1046, 498] on div "Delete" at bounding box center [1051, 496] width 88 height 17
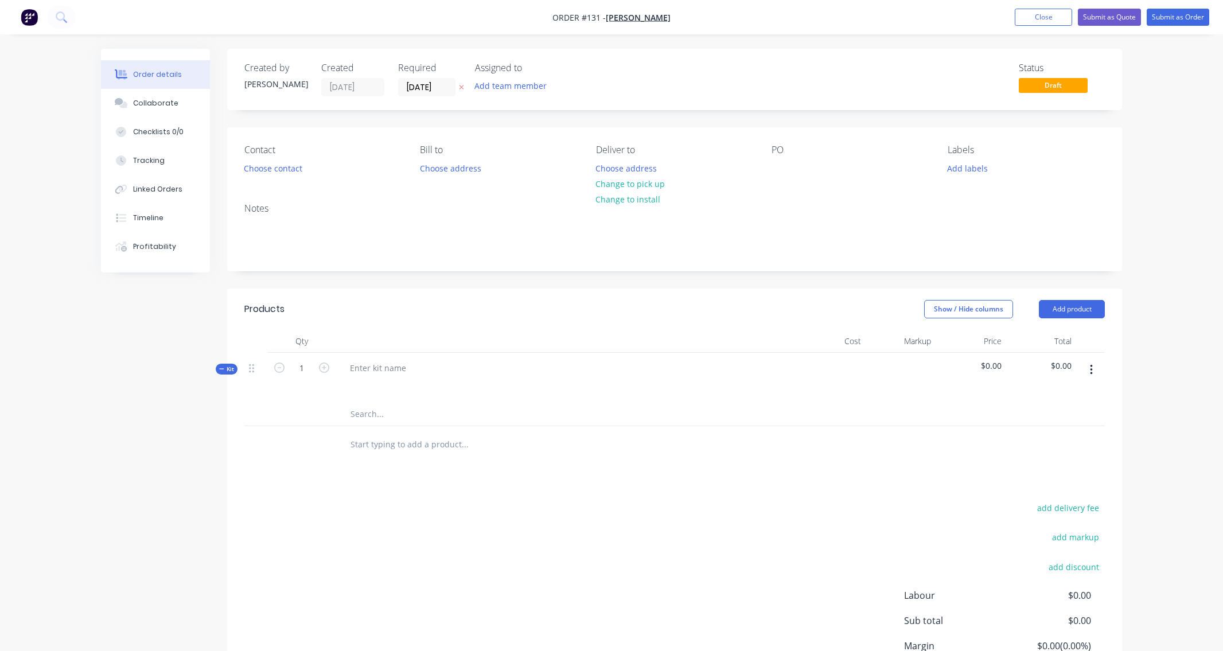
click at [1087, 367] on button "button" at bounding box center [1091, 370] width 27 height 21
click at [1038, 423] on div "Add product to kit" at bounding box center [1051, 423] width 88 height 17
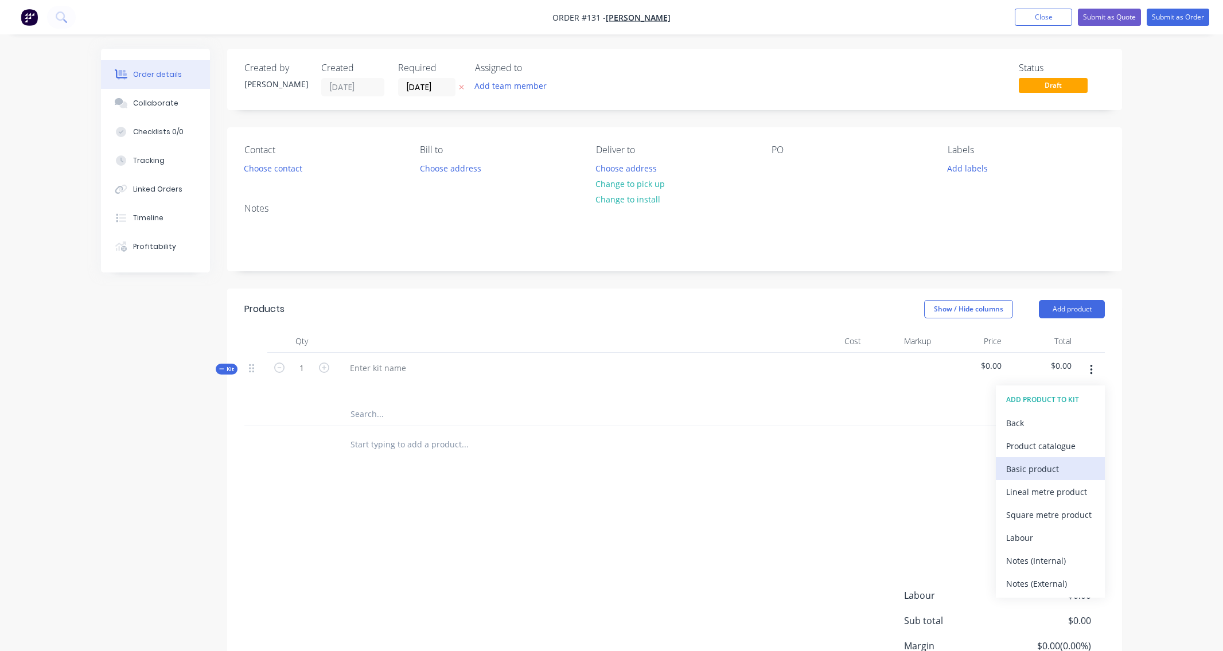
click at [1028, 468] on div "Basic product" at bounding box center [1051, 469] width 88 height 17
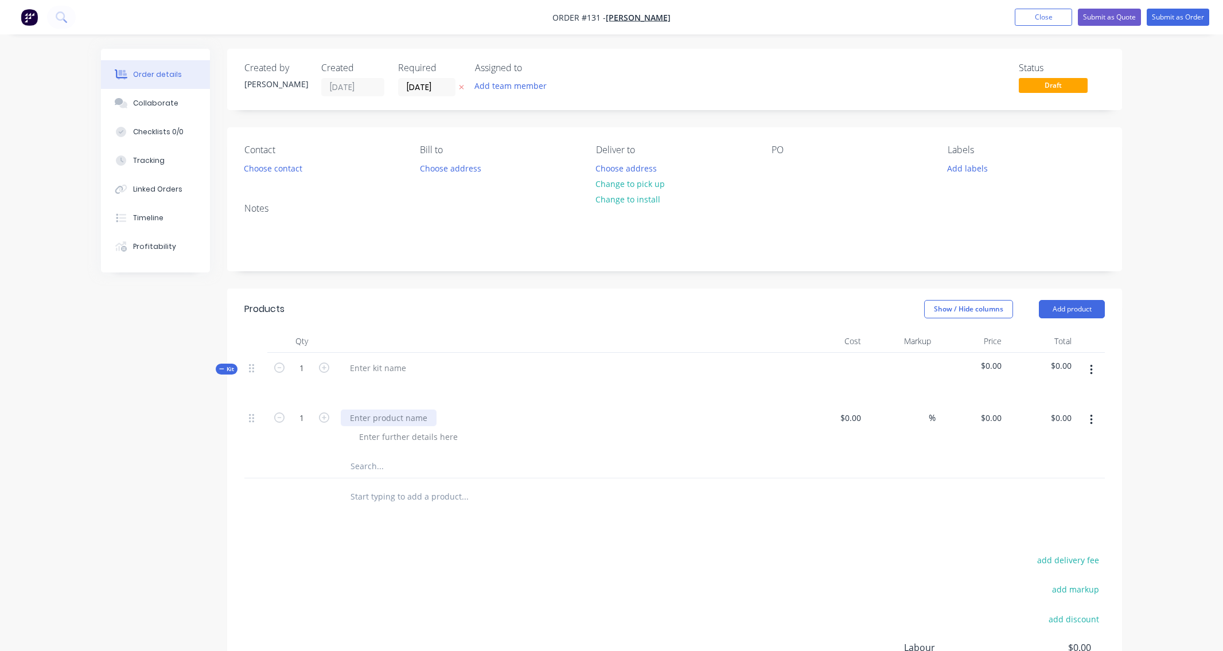
click at [383, 419] on div at bounding box center [389, 418] width 96 height 17
